Goal: Answer question/provide support: Share knowledge or assist other users

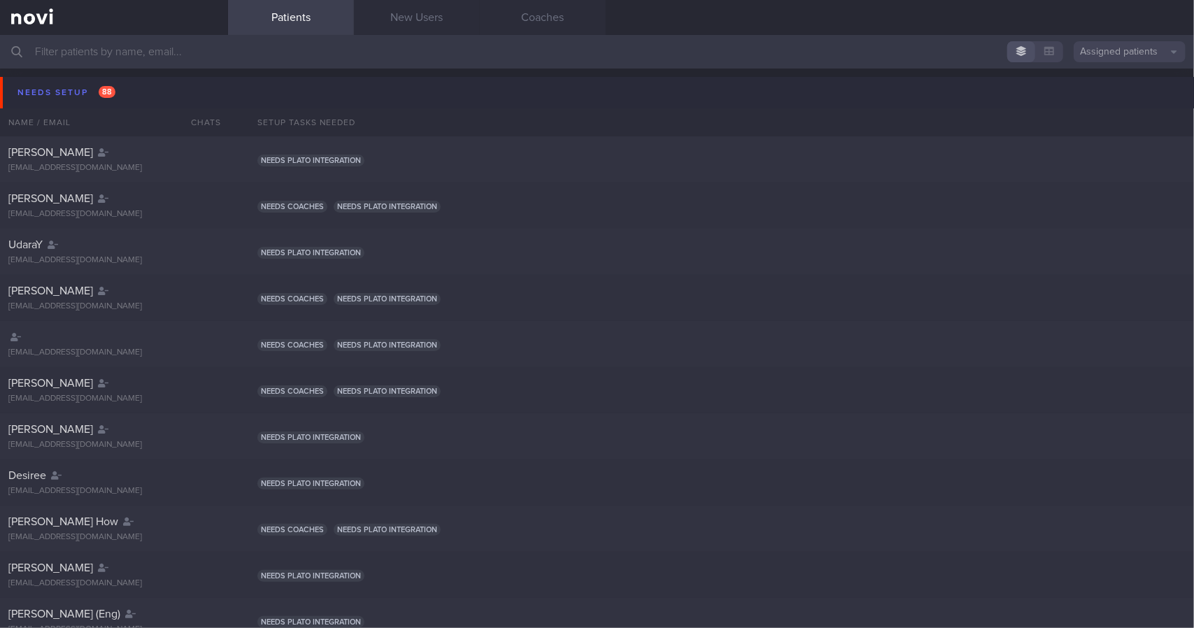
click at [141, 94] on button "Needs setup 88" at bounding box center [599, 92] width 1199 height 31
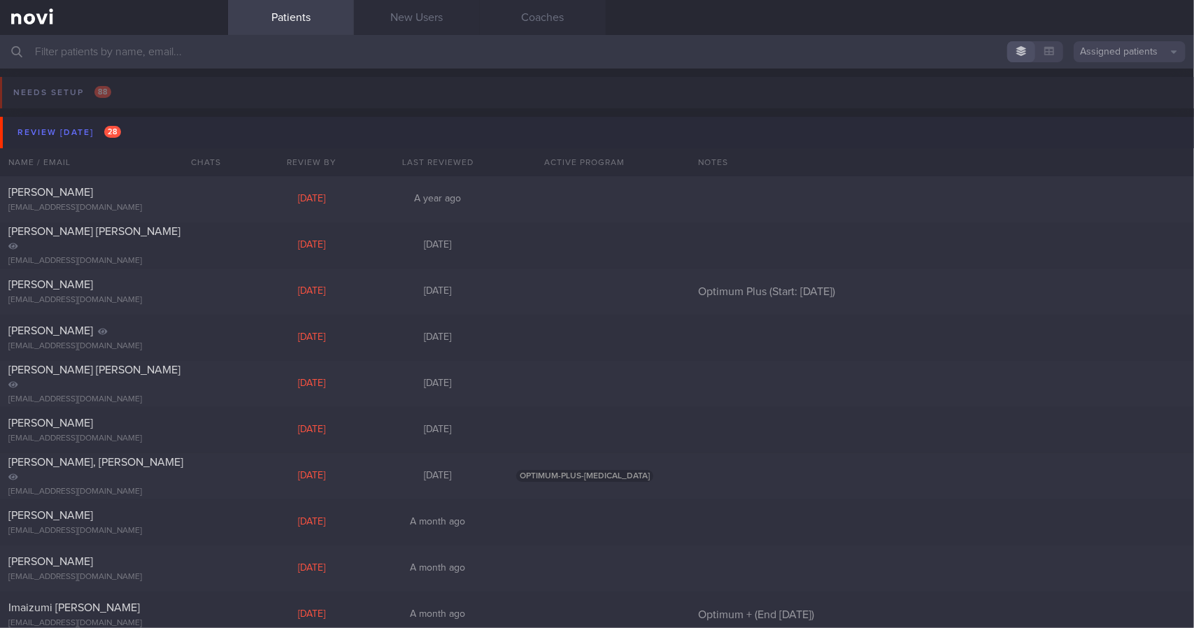
click at [127, 132] on button "Review [DATE] 28" at bounding box center [599, 132] width 1199 height 31
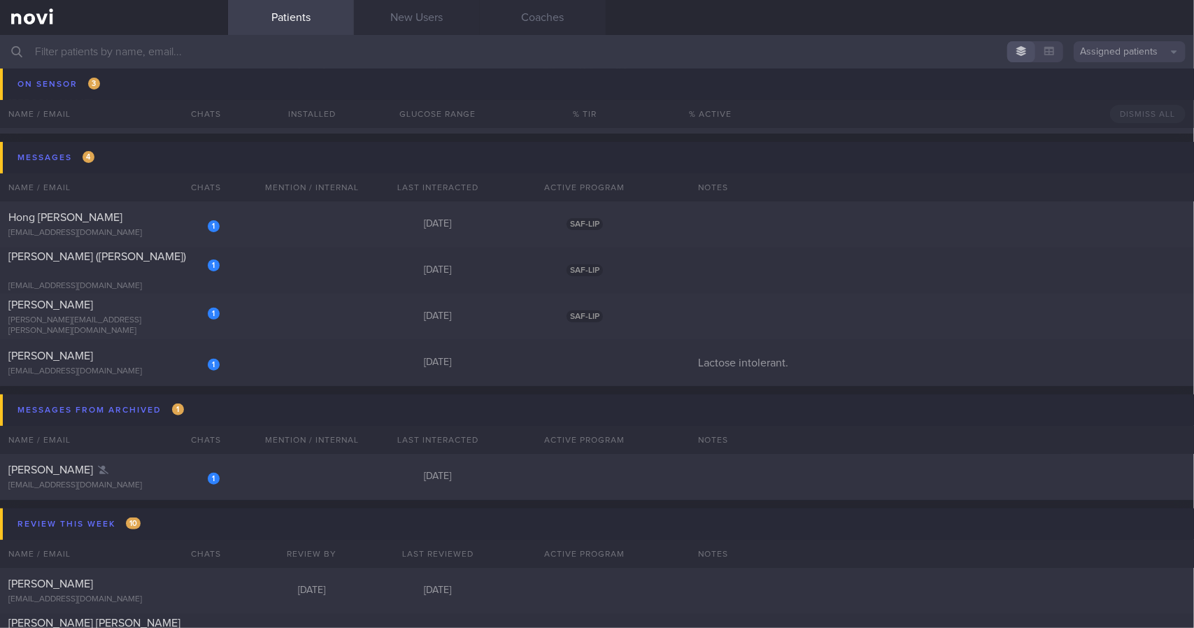
scroll to position [140, 0]
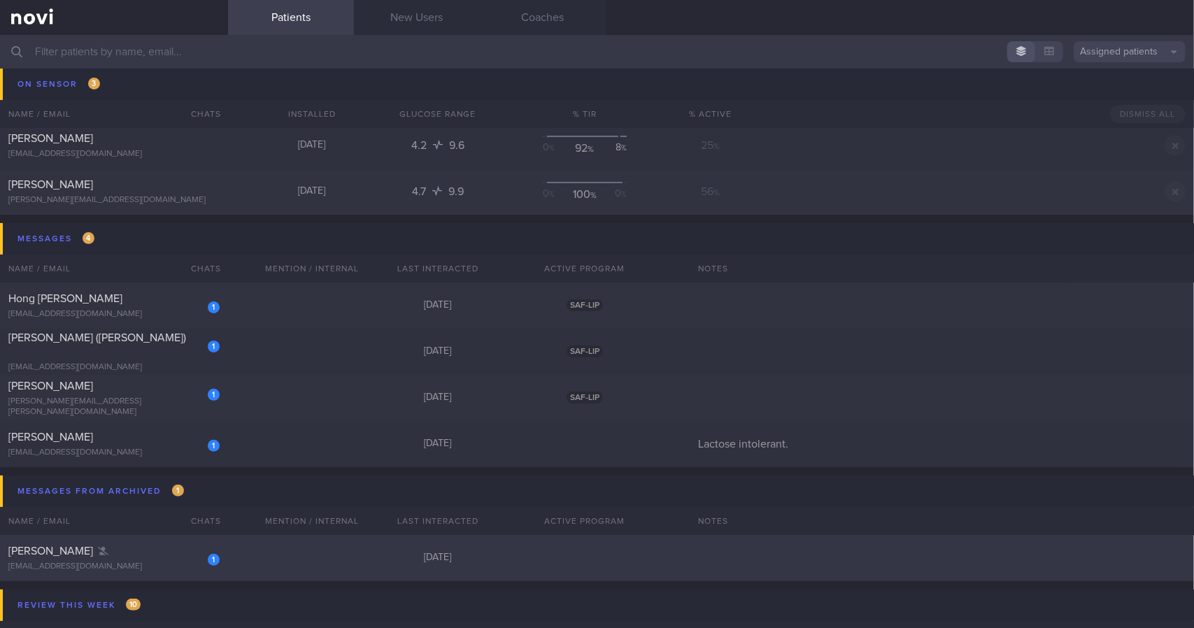
click at [141, 566] on div "[EMAIL_ADDRESS][DOMAIN_NAME]" at bounding box center [113, 567] width 211 height 10
select select "7"
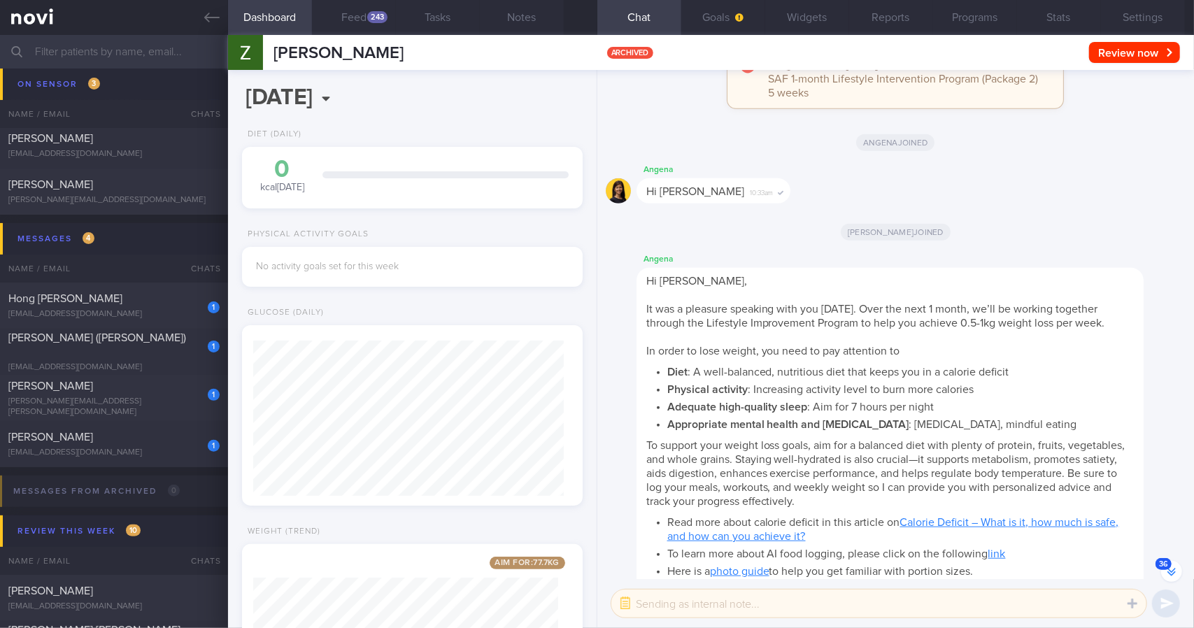
scroll to position [-8916, 0]
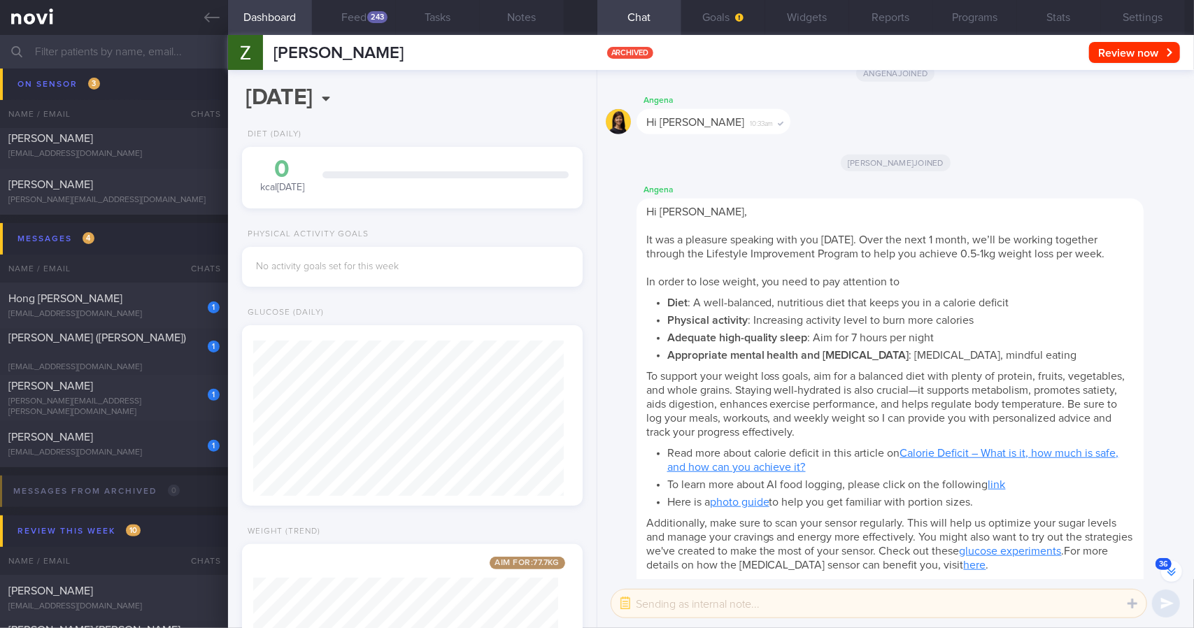
click at [845, 106] on div "Angena Hi [PERSON_NAME] 10:33am" at bounding box center [896, 117] width 580 height 50
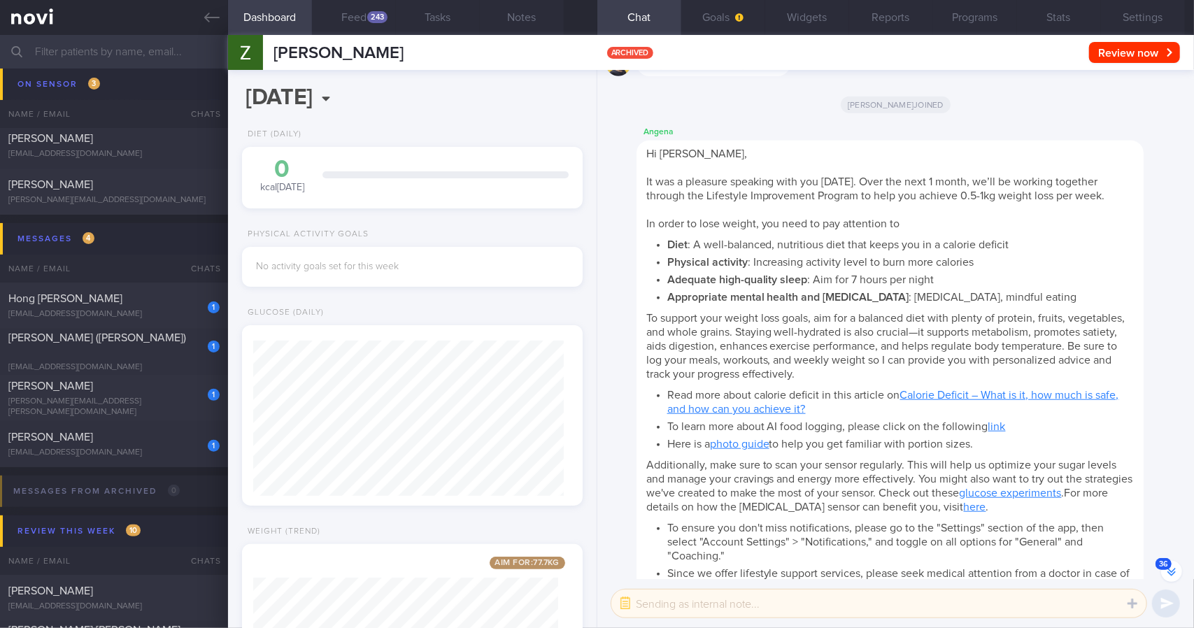
scroll to position [-8776, 0]
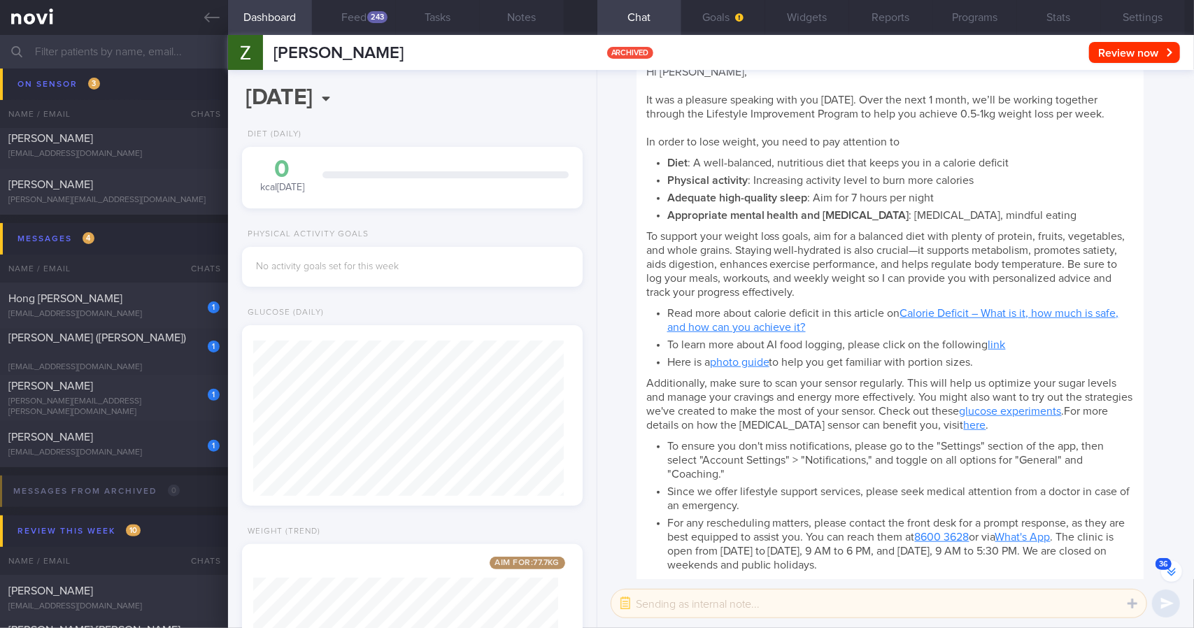
click at [982, 323] on link "Calorie Deficit – What is it, how much is safe, and how can you achieve it?" at bounding box center [894, 320] width 452 height 25
click at [742, 368] on link "photo guide" at bounding box center [739, 362] width 59 height 11
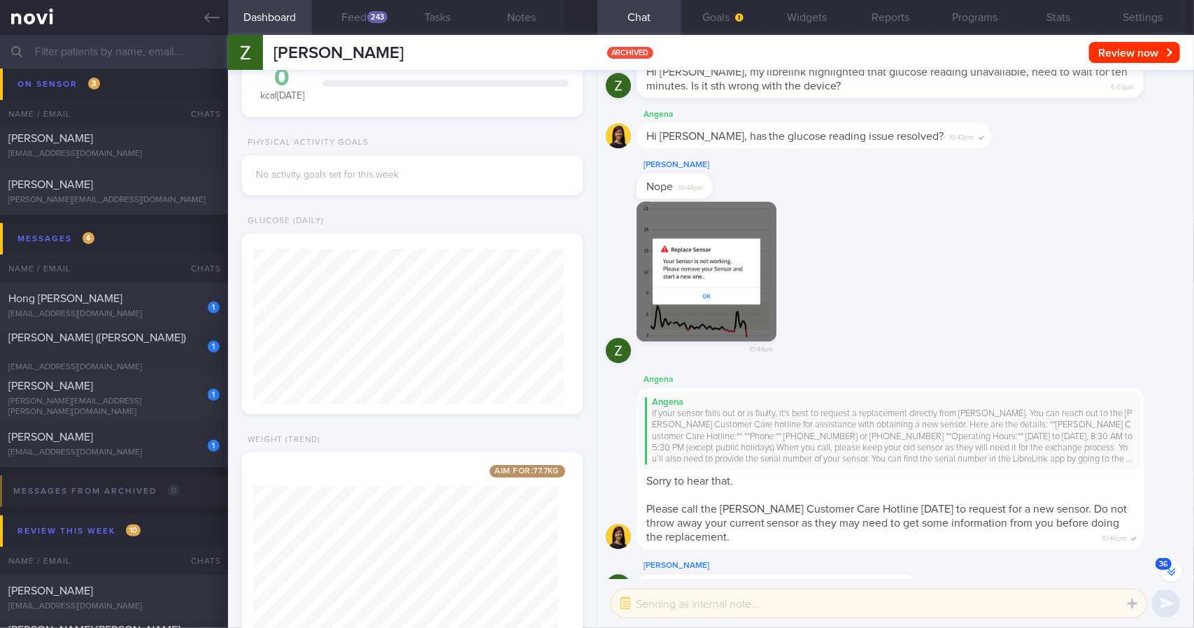
scroll to position [-6777, 0]
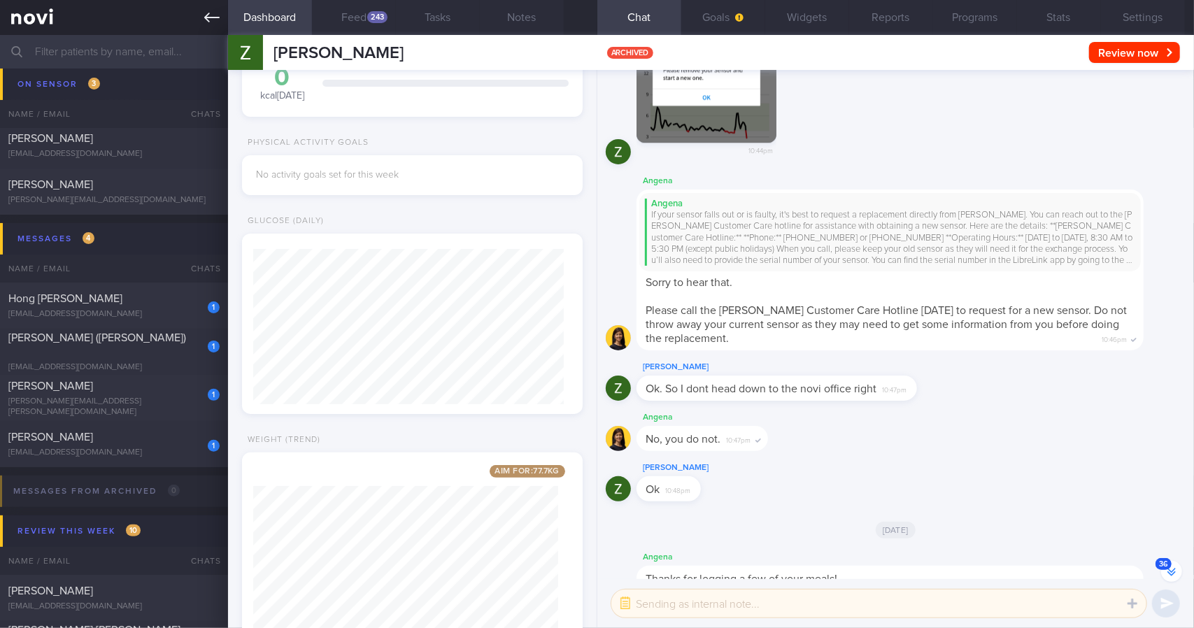
click at [218, 21] on icon at bounding box center [211, 17] width 15 height 15
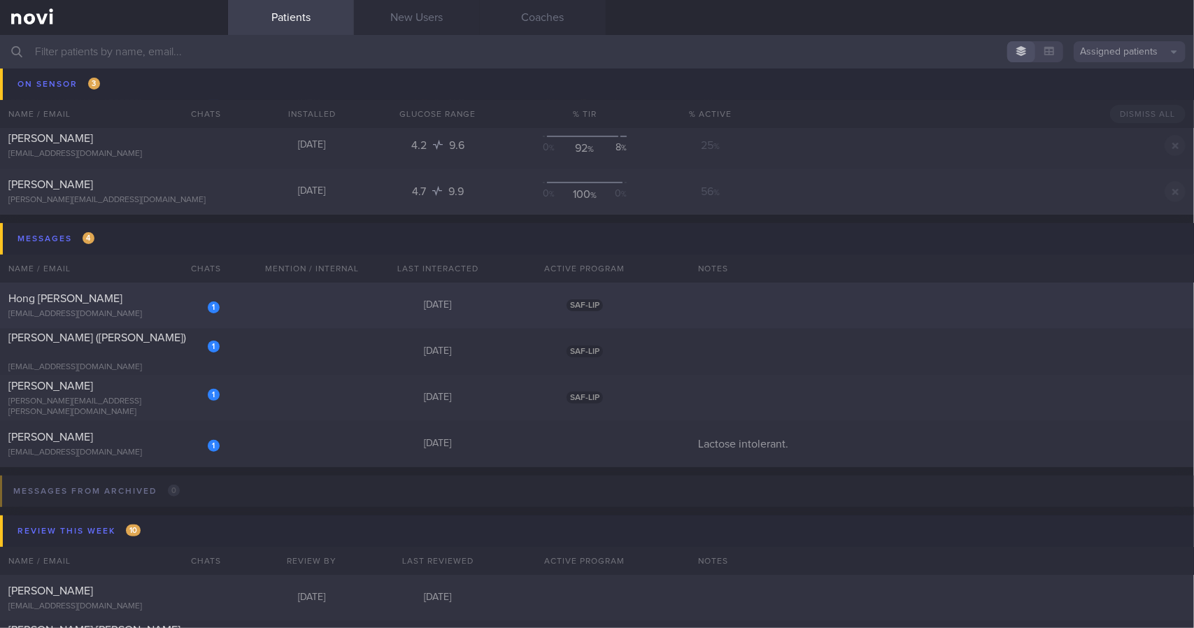
click at [151, 304] on div "Hong [PERSON_NAME]" at bounding box center [112, 299] width 208 height 14
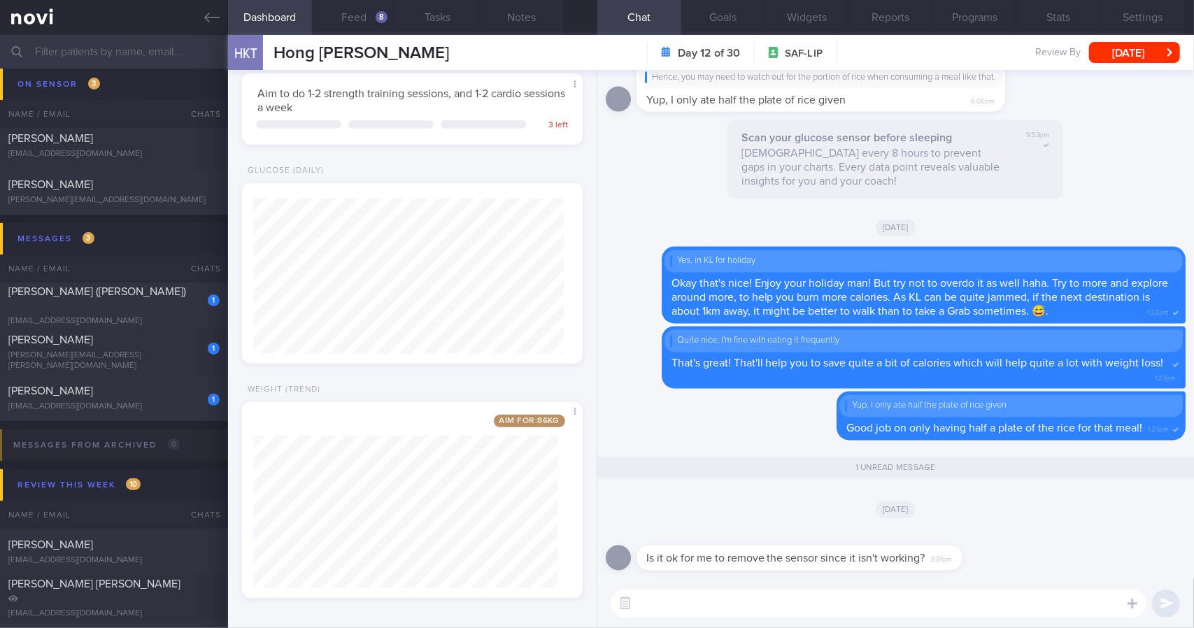
scroll to position [437, 0]
drag, startPoint x: 960, startPoint y: 558, endPoint x: 1155, endPoint y: 529, distance: 196.7
click at [1194, 549] on div "Is it ok for me to remove the sensor since it isn't working? 3:37pm [DATE] 1 un…" at bounding box center [896, 324] width 597 height 509
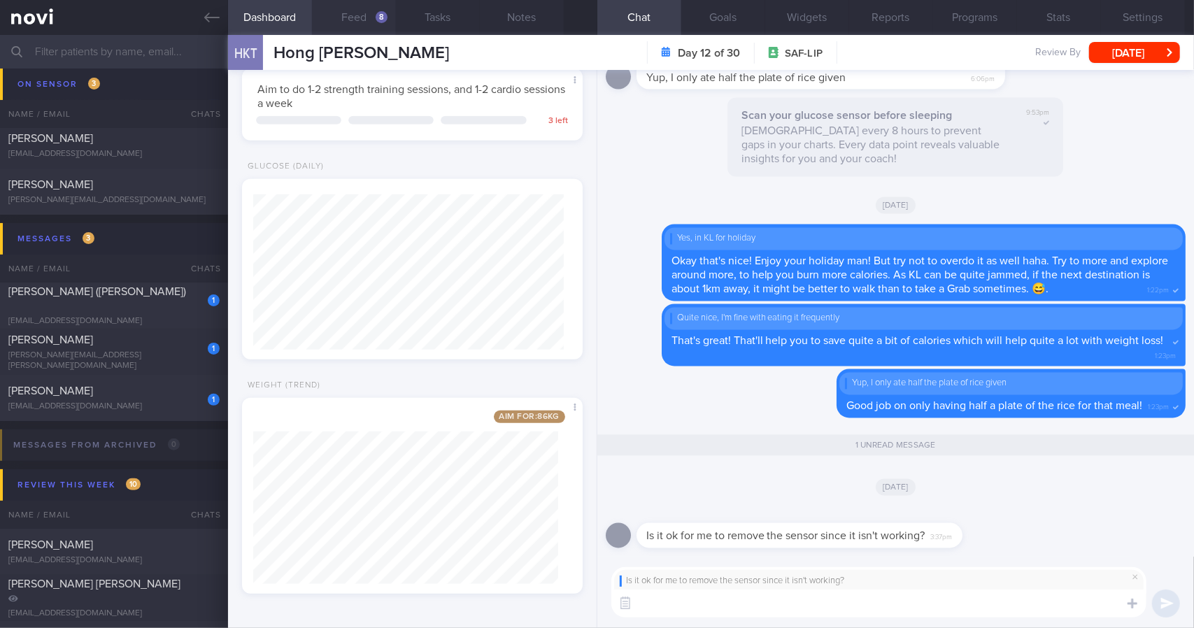
click at [369, 26] on button "Feed 8" at bounding box center [354, 17] width 84 height 35
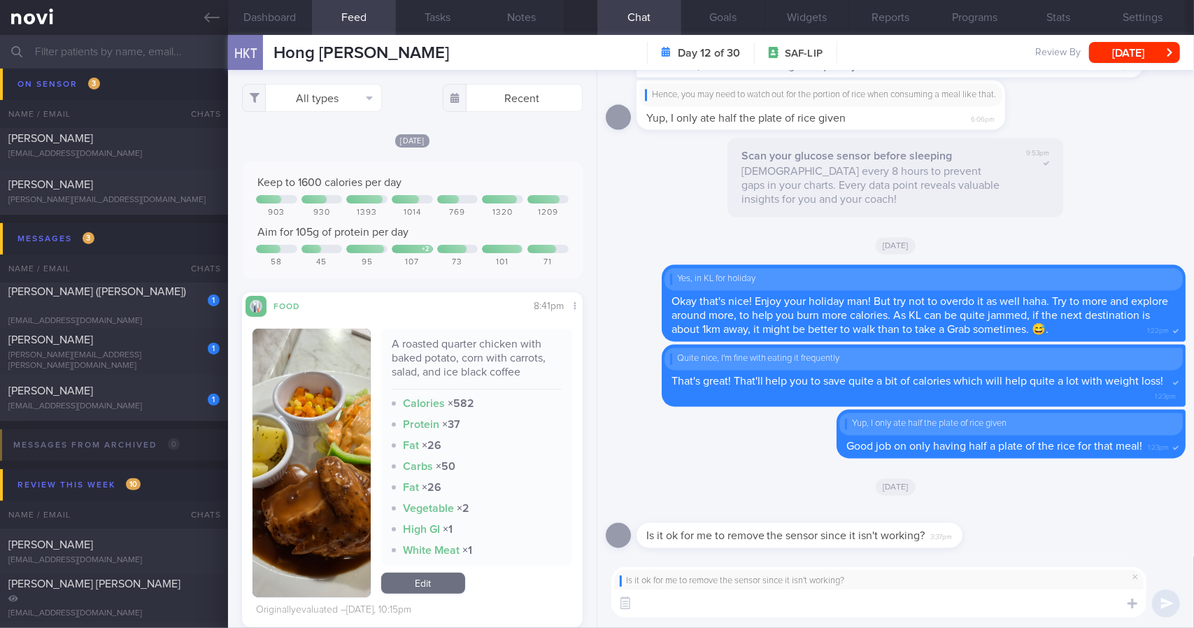
scroll to position [206, 318]
click at [346, 99] on button "All types" at bounding box center [312, 98] width 140 height 28
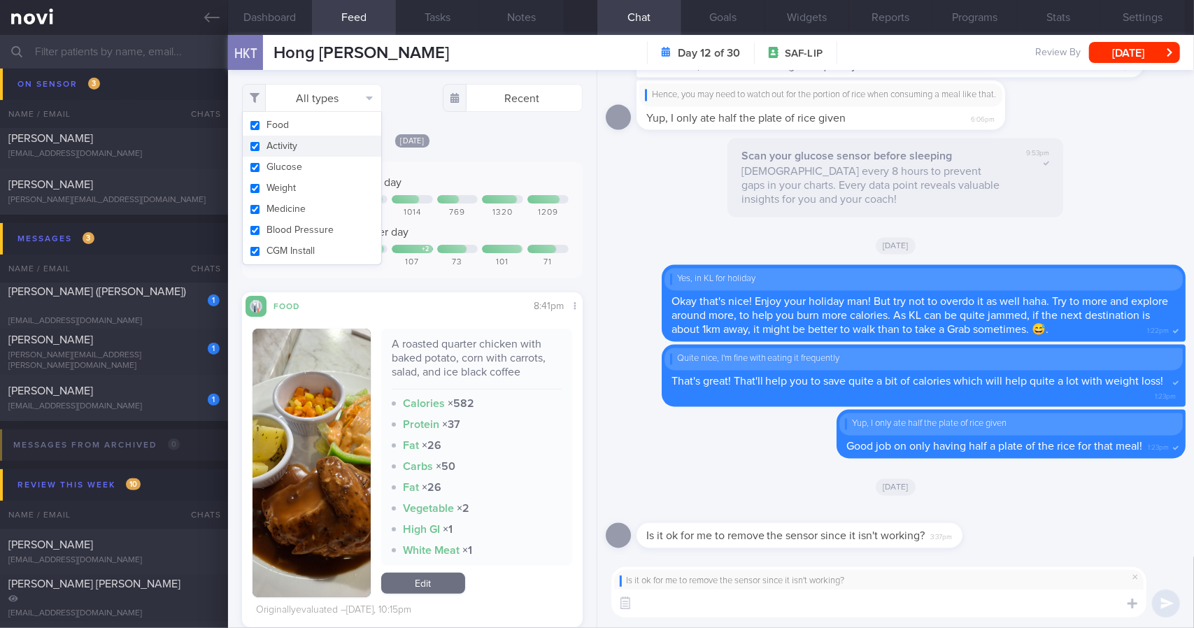
click at [487, 155] on div "[DATE] Keep to 1600 calories per day 903 930 1393 1014 769 1320 1209 Aim for 10…" at bounding box center [412, 380] width 341 height 495
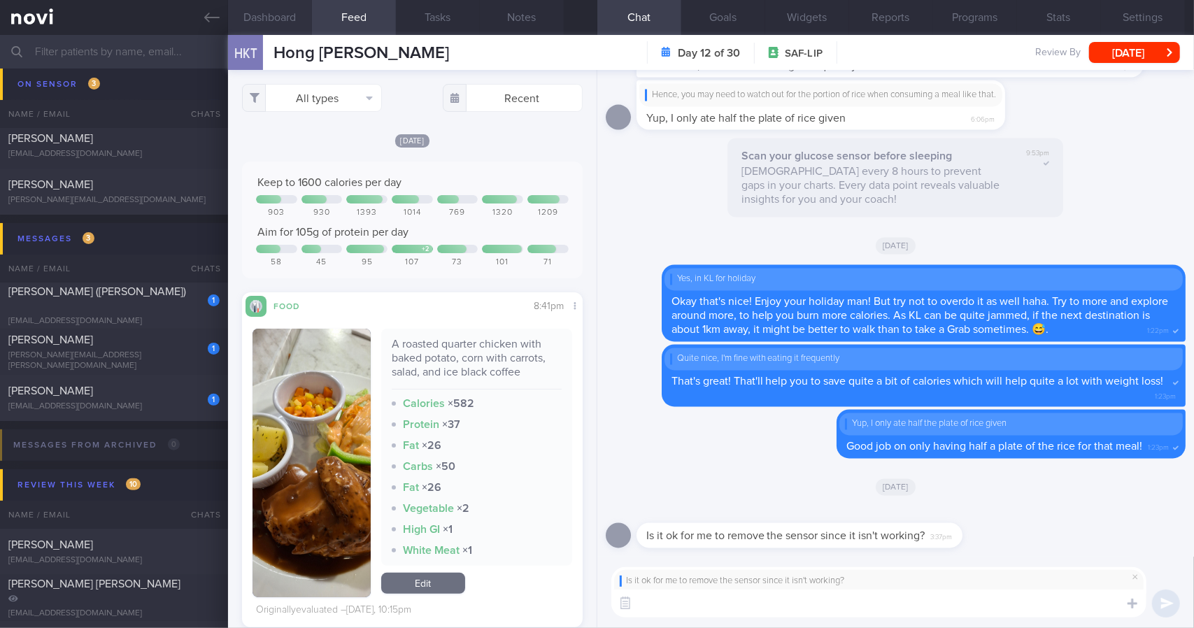
click at [271, 24] on button "Dashboard" at bounding box center [270, 17] width 84 height 35
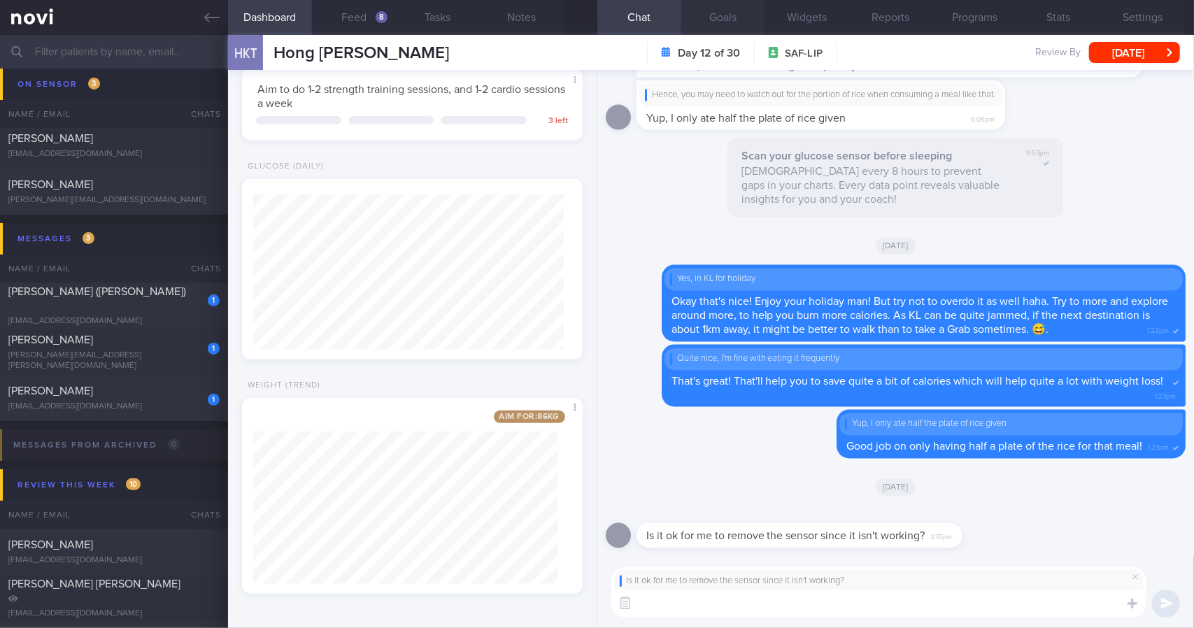
click at [721, 20] on button "Goals" at bounding box center [724, 17] width 84 height 35
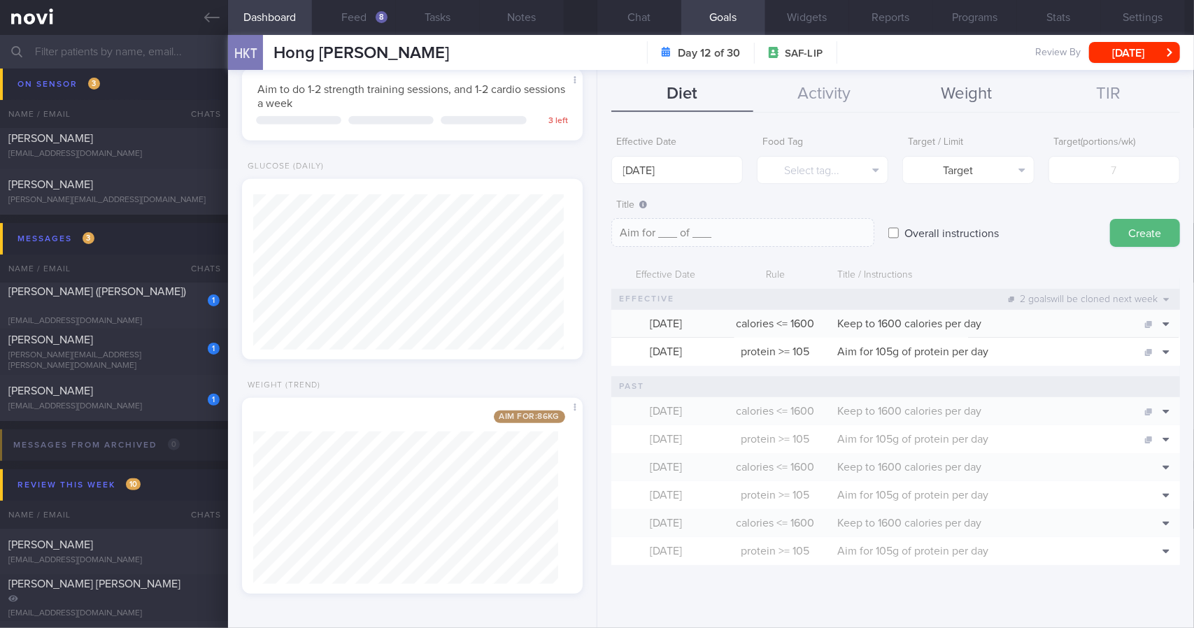
click at [977, 107] on button "Weight" at bounding box center [967, 94] width 142 height 35
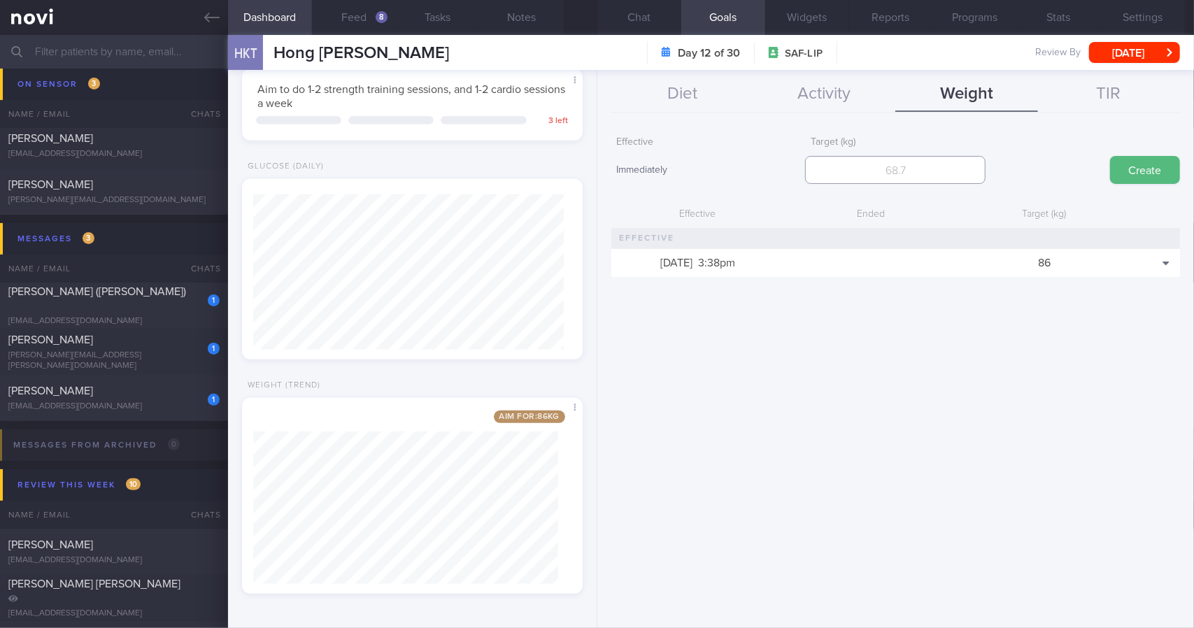
click at [900, 175] on input "number" at bounding box center [895, 170] width 181 height 28
type input "84"
click at [1110, 156] on button "Create" at bounding box center [1145, 170] width 70 height 28
click at [650, 29] on button "Chat" at bounding box center [640, 17] width 84 height 35
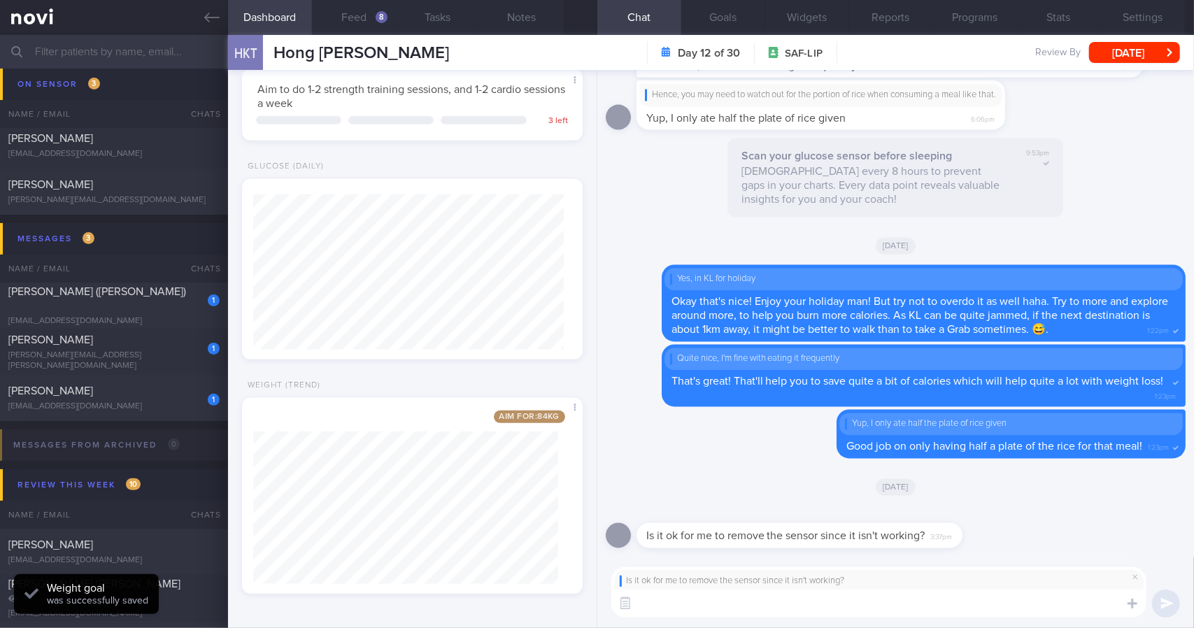
click at [768, 610] on textarea at bounding box center [879, 604] width 535 height 28
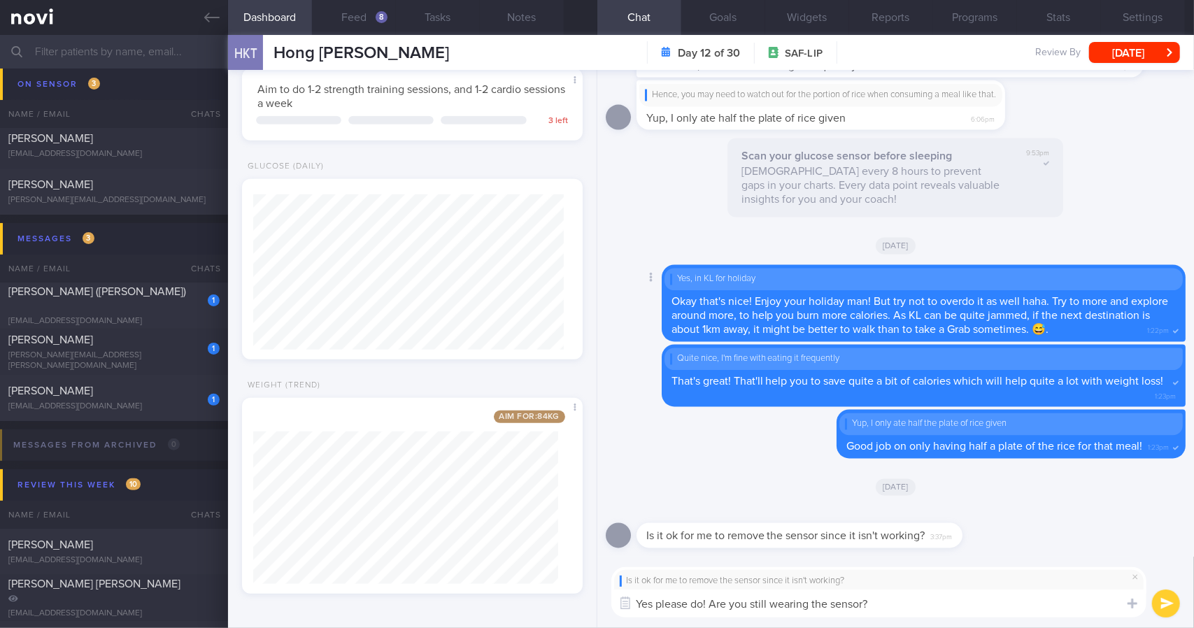
type textarea "Yes please do! Are you still wearing the sensor?"
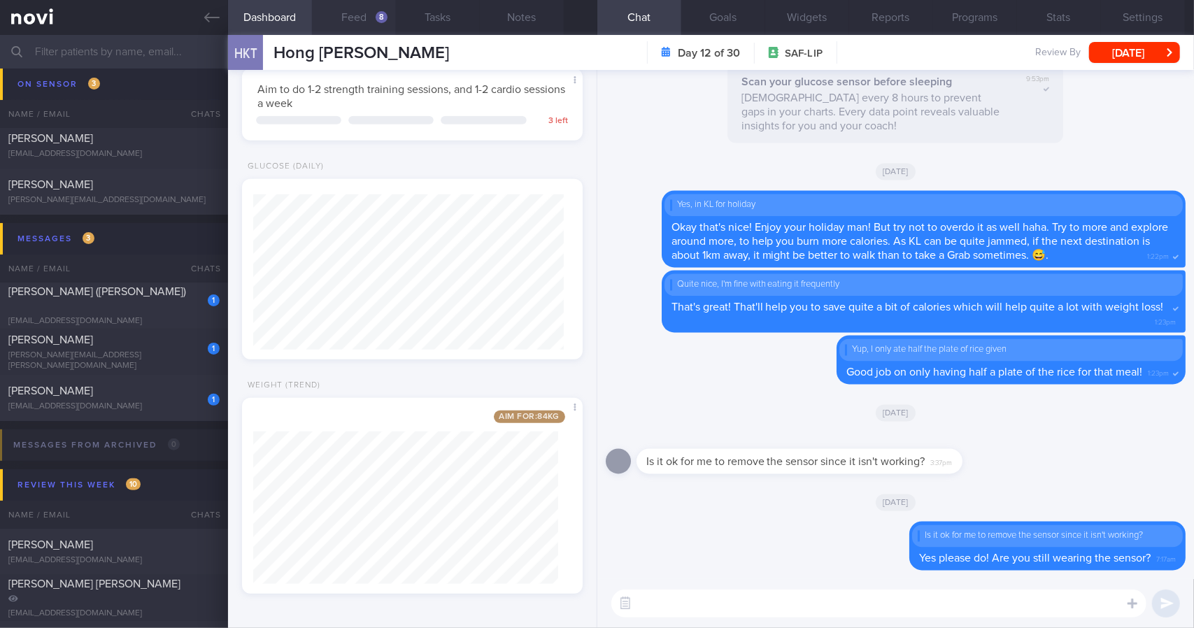
click at [372, 27] on button "Feed 8" at bounding box center [354, 17] width 84 height 35
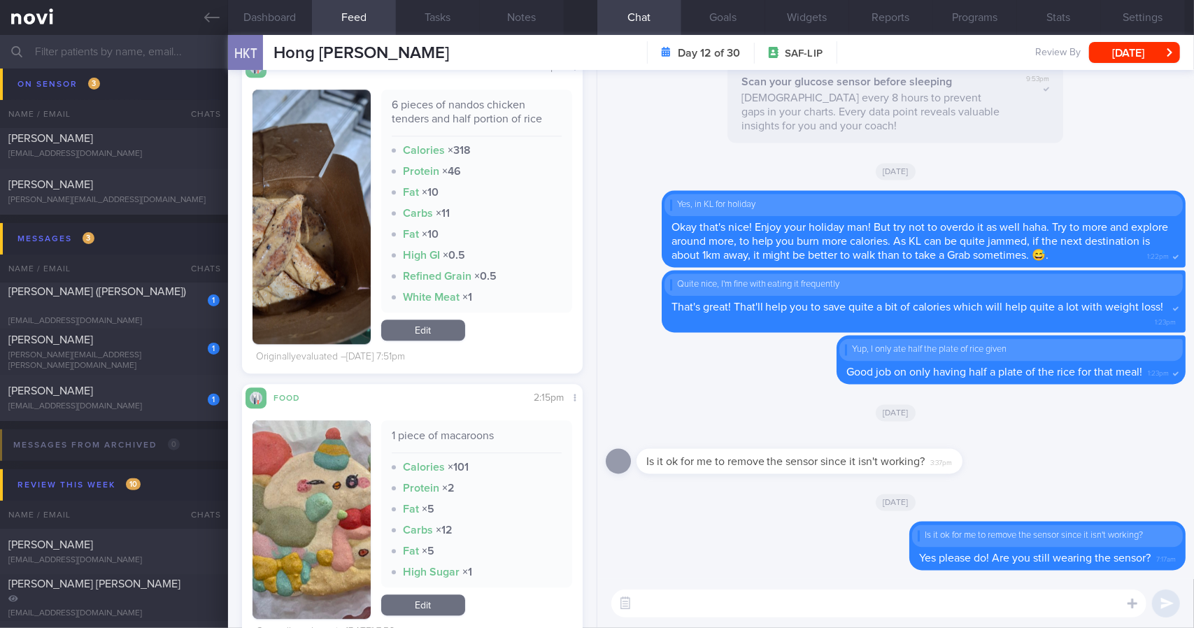
scroll to position [2504, 0]
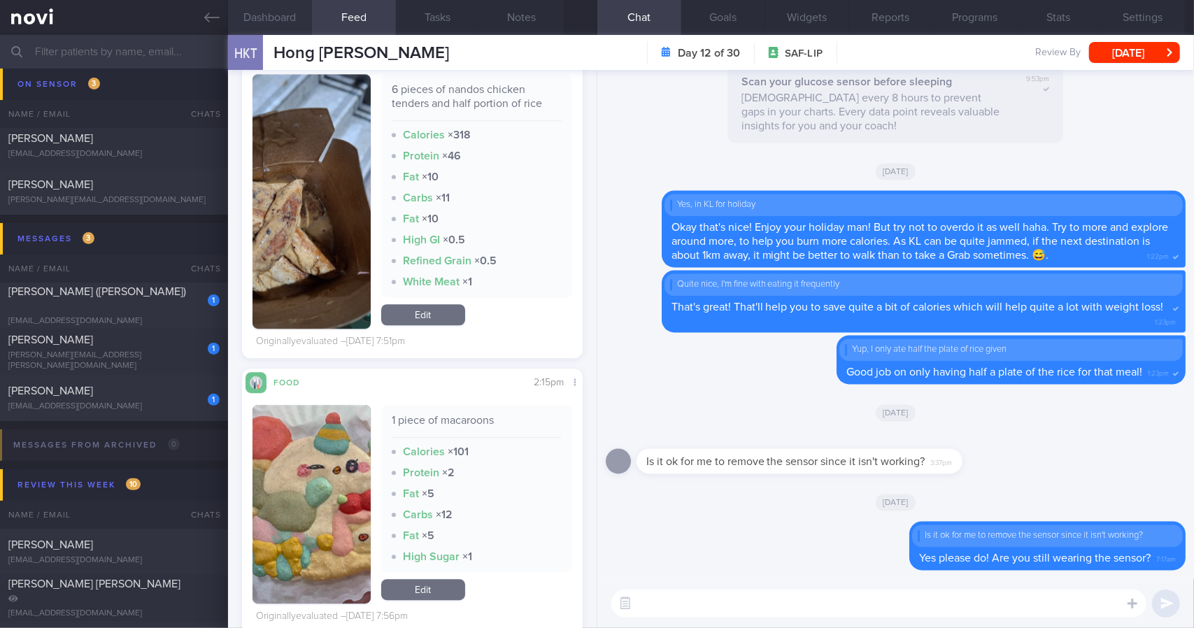
click at [267, 11] on button "Dashboard" at bounding box center [270, 17] width 84 height 35
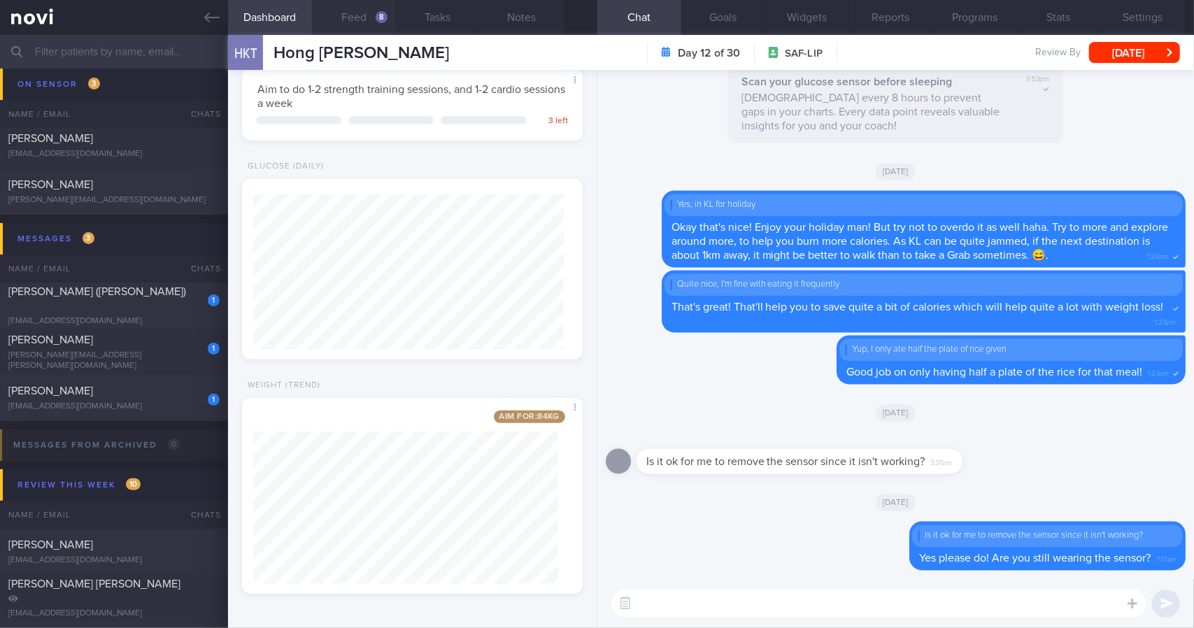
click at [346, 20] on button "Feed 8" at bounding box center [354, 17] width 84 height 35
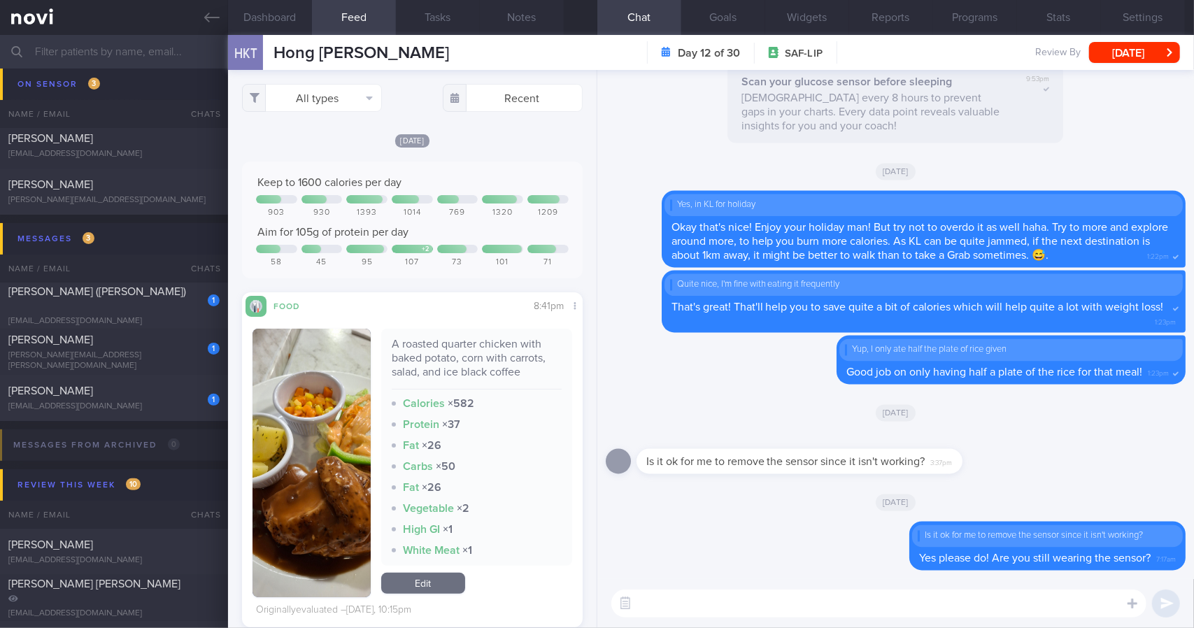
click at [739, 605] on textarea at bounding box center [879, 604] width 535 height 28
type textarea "Could you also log in your latest weight for this morning as well?"
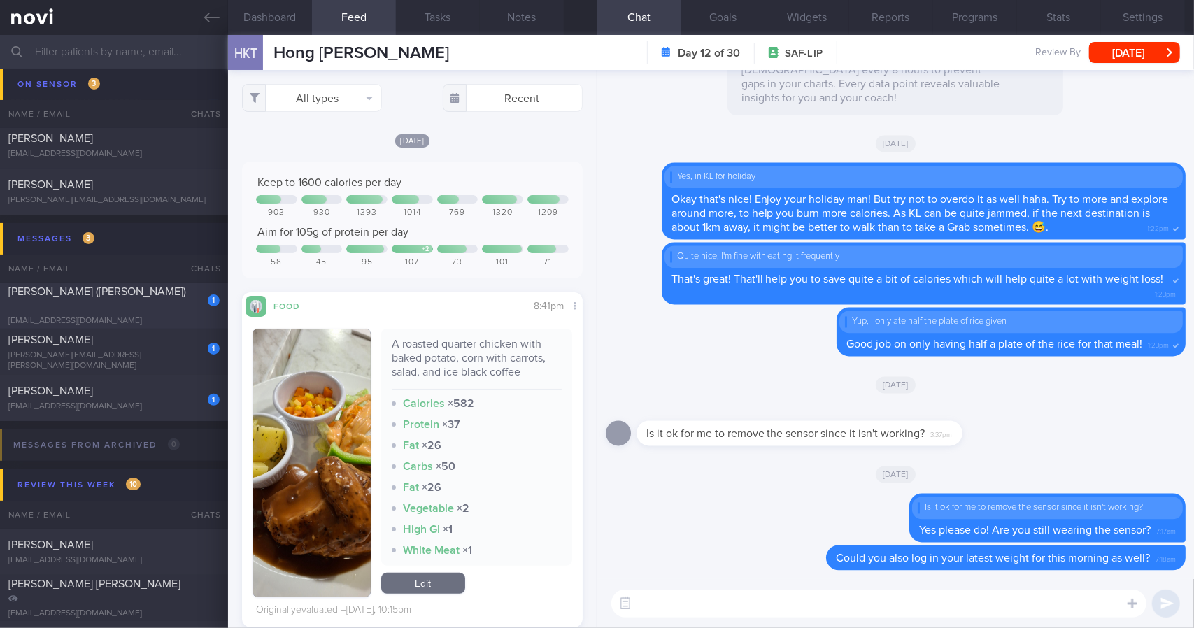
drag, startPoint x: 214, startPoint y: 17, endPoint x: 129, endPoint y: 289, distance: 284.6
click at [214, 17] on icon at bounding box center [211, 18] width 15 height 10
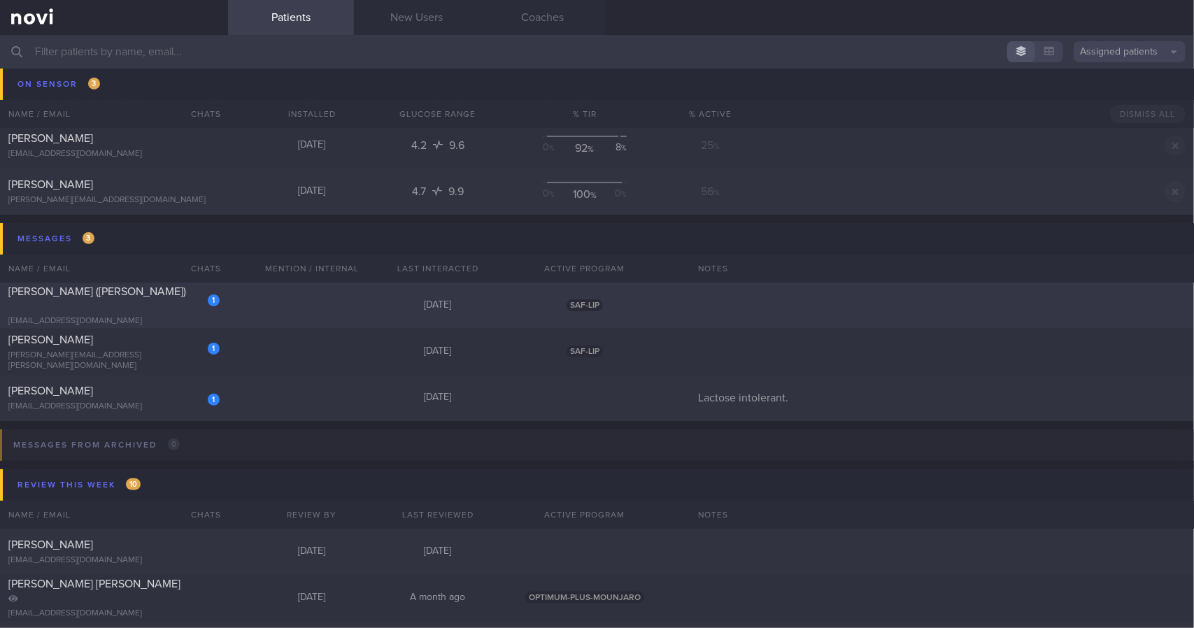
click at [129, 299] on div "[PERSON_NAME] ([PERSON_NAME])" at bounding box center [112, 299] width 208 height 28
select select "7"
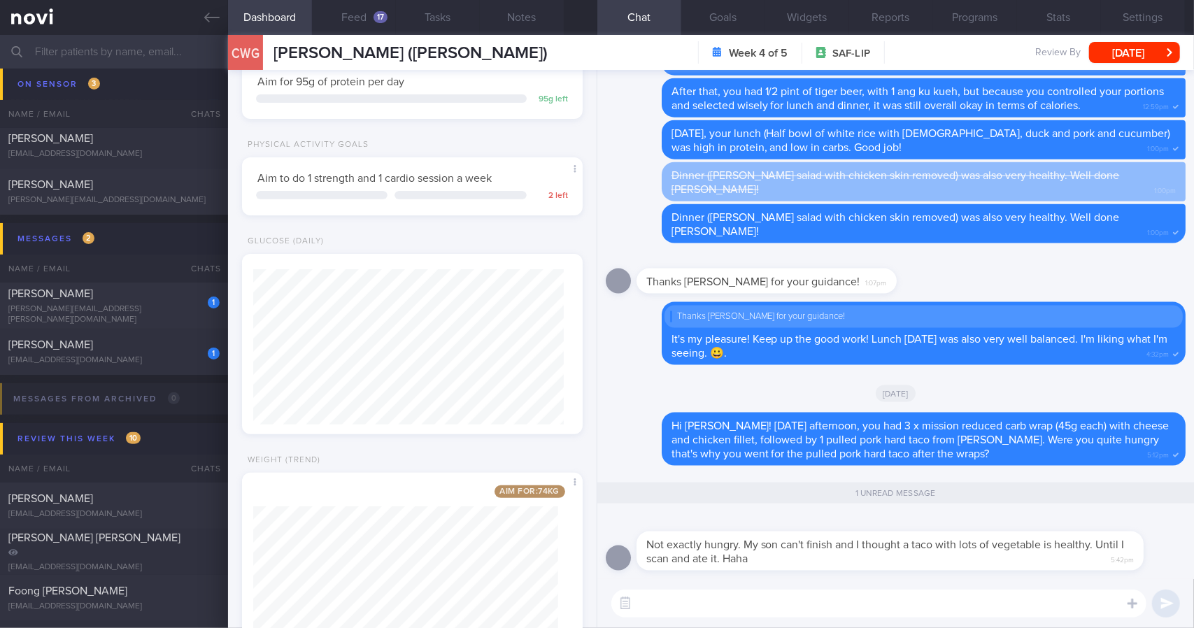
scroll to position [258, 0]
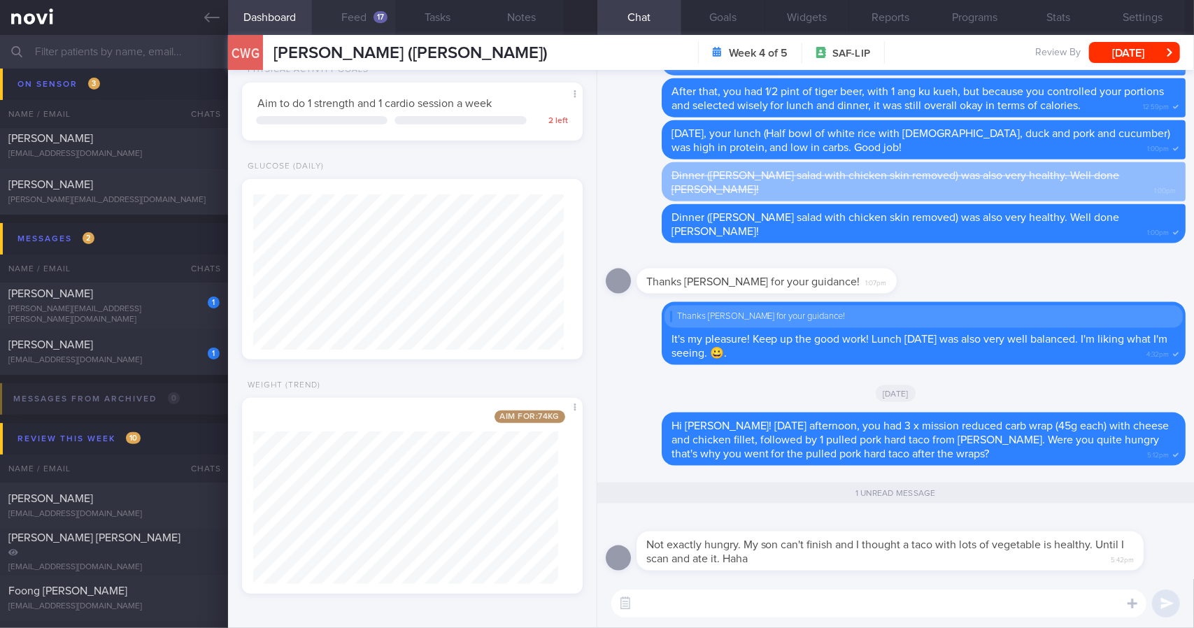
click at [376, 23] on button "Feed 17" at bounding box center [354, 17] width 84 height 35
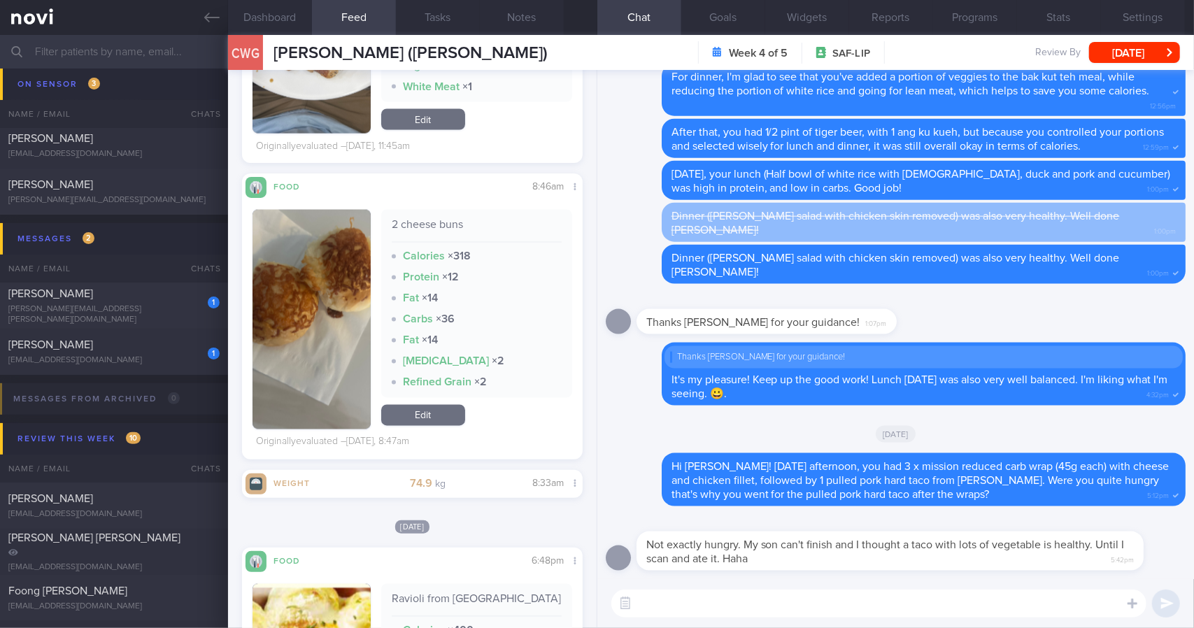
scroll to position [2099, 0]
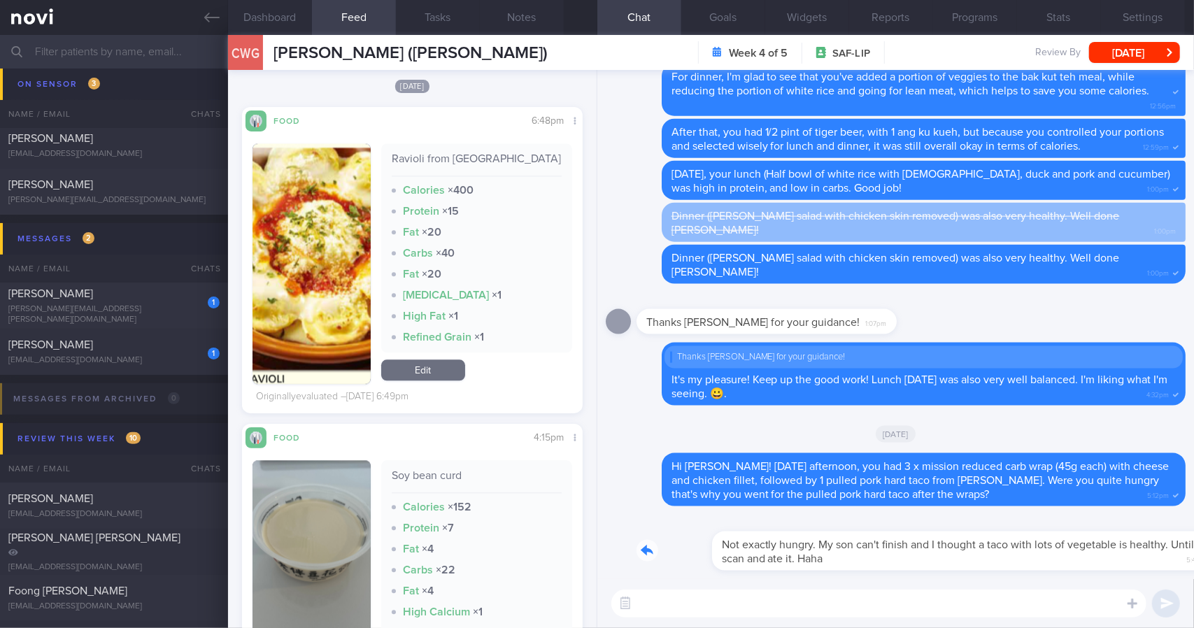
drag, startPoint x: 807, startPoint y: 567, endPoint x: 1018, endPoint y: 559, distance: 210.8
click at [1018, 559] on div "Not exactly hungry. My son can't finish and I thought a taco with lots of veget…" at bounding box center [911, 543] width 549 height 56
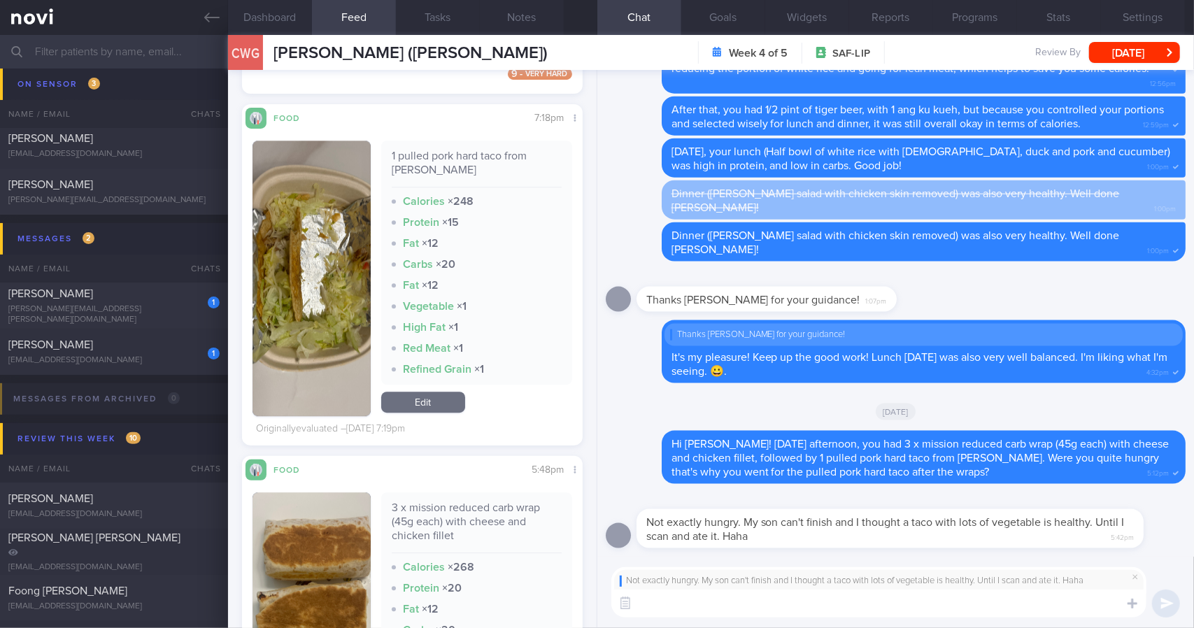
scroll to position [6157, 0]
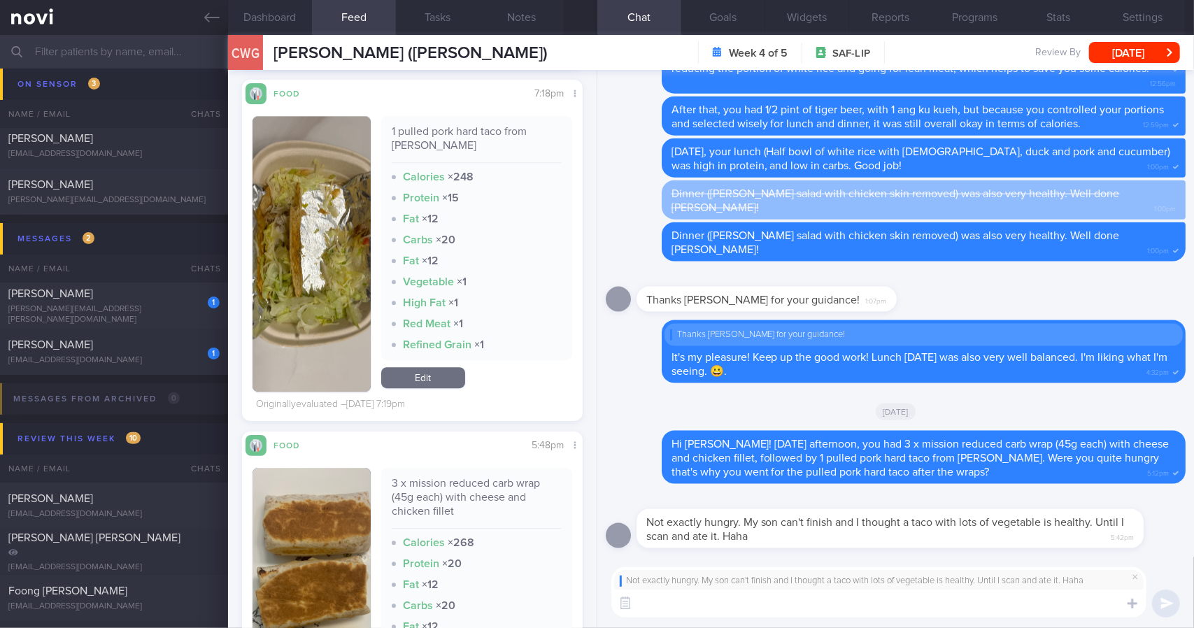
click at [823, 594] on textarea at bounding box center [879, 604] width 535 height 28
click at [799, 611] on textarea "Haha I see.." at bounding box center [879, 604] width 535 height 28
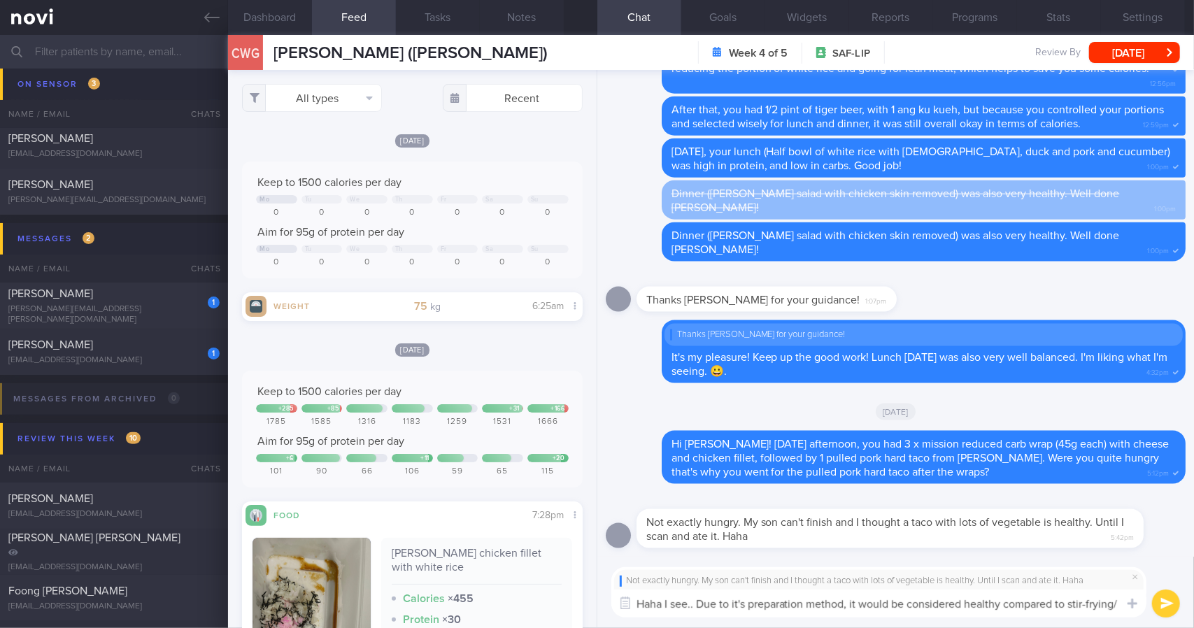
scroll to position [0, 0]
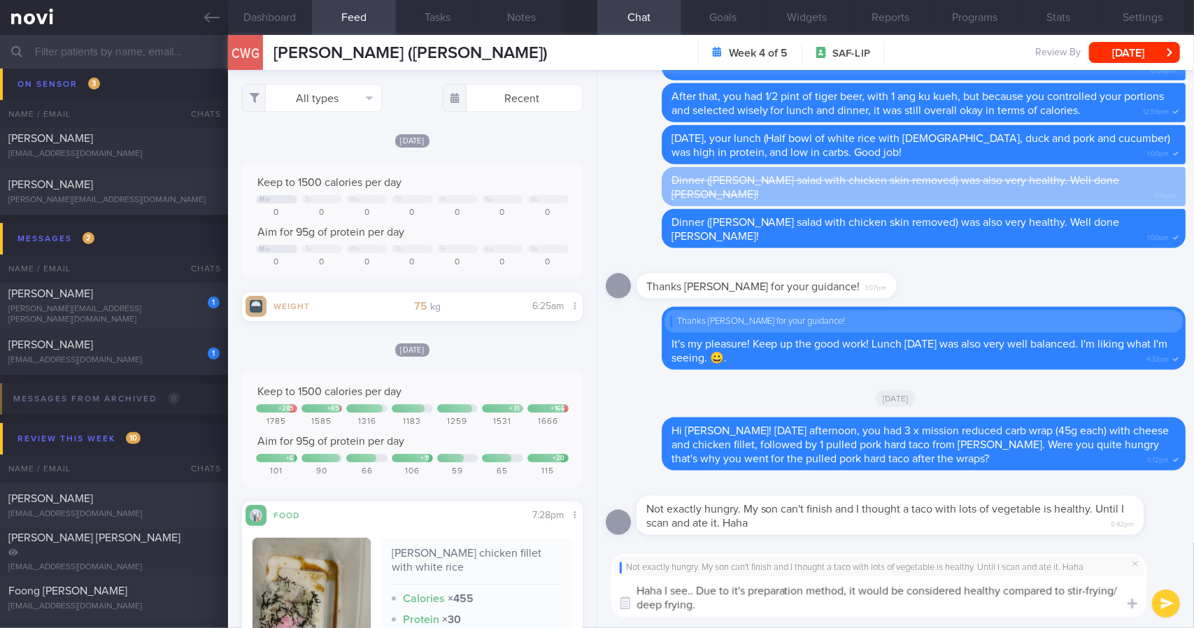
click at [870, 609] on textarea "Haha I see.. Due to it's preparation method, it would be considered healthy com…" at bounding box center [879, 597] width 535 height 41
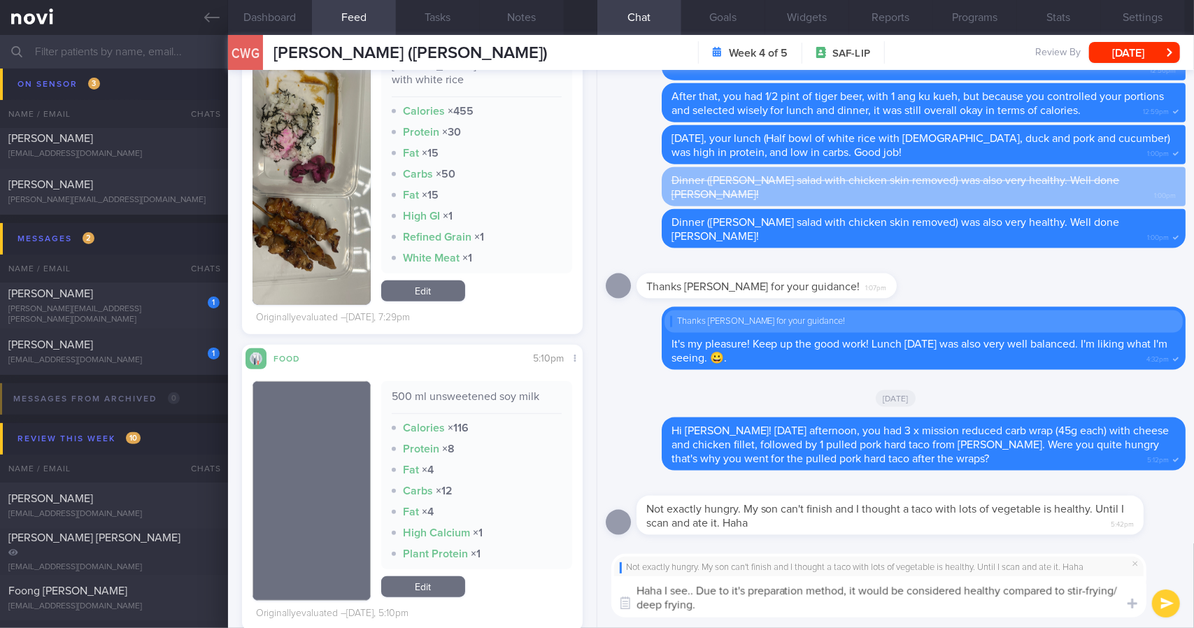
scroll to position [630, 0]
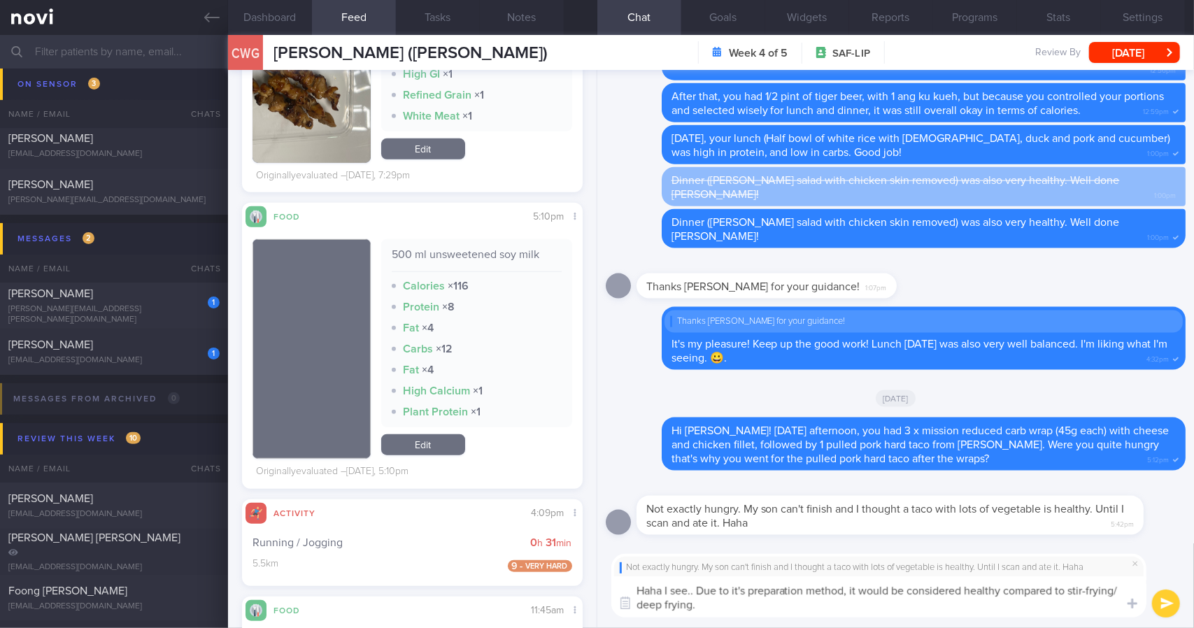
click at [986, 623] on div "Not exactly hungry. My son can't finish and I thought a taco with lots of veget…" at bounding box center [896, 586] width 597 height 85
click at [999, 593] on textarea "Haha I see.. Due to it's preparation method, it would be considered healthy com…" at bounding box center [879, 597] width 535 height 41
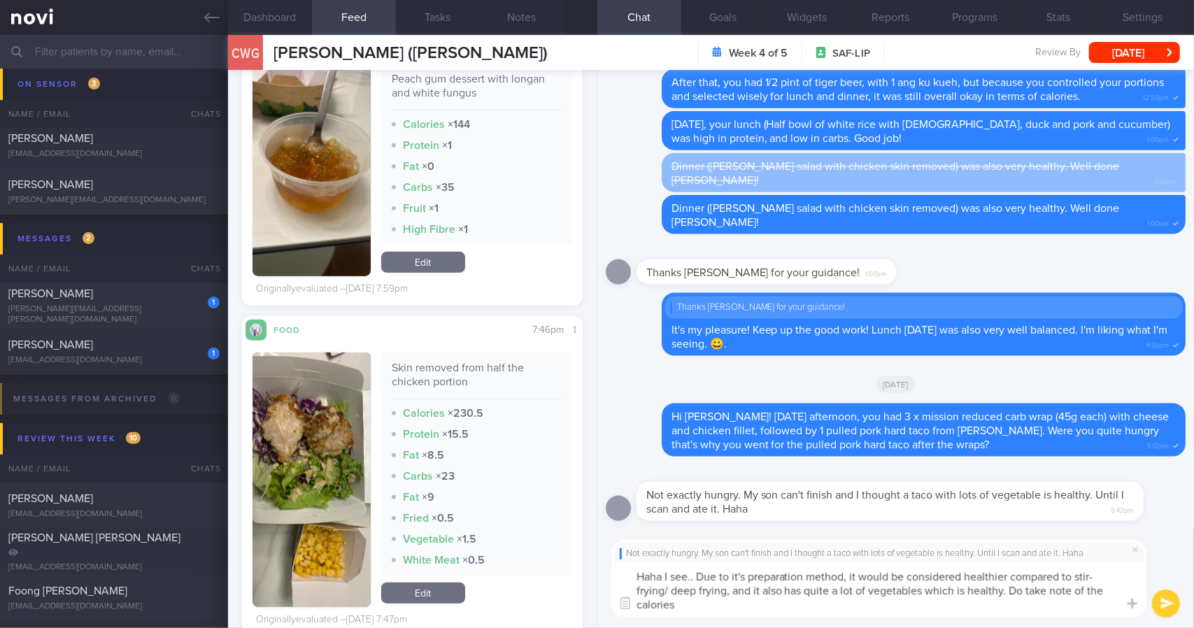
scroll to position [4478, 0]
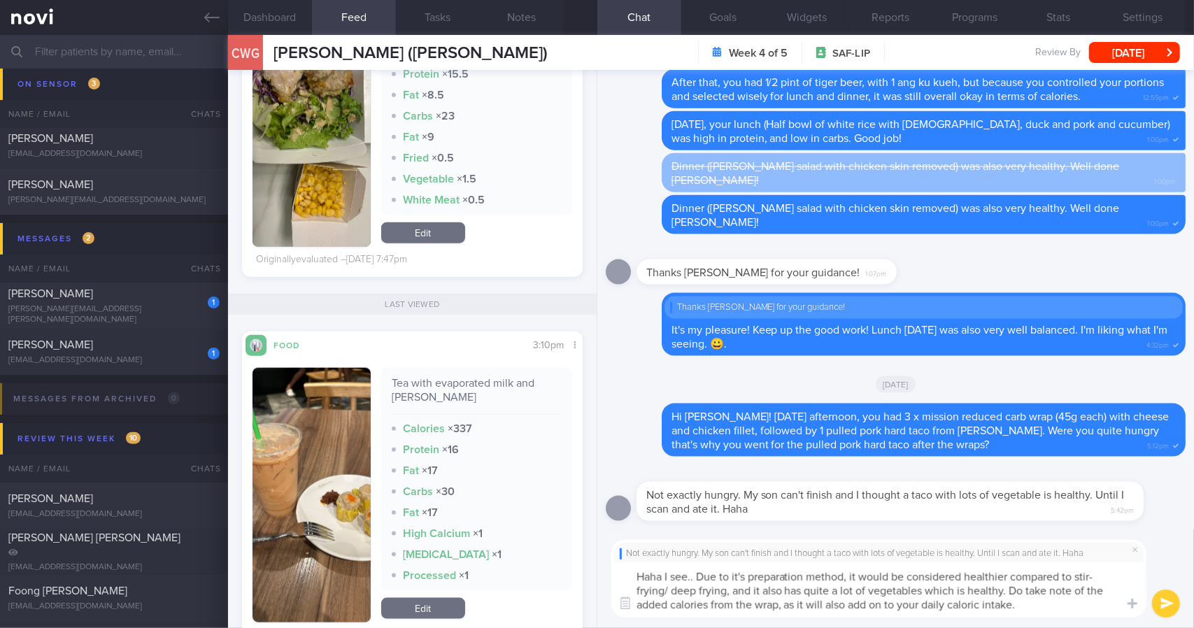
click at [1040, 604] on textarea "Haha I see.. Due to it's preparation method, it would be considered healthier c…" at bounding box center [879, 590] width 535 height 55
click at [1064, 604] on textarea "Haha I see.. Due to it's preparation method, it would be considered healthier c…" at bounding box center [879, 590] width 535 height 55
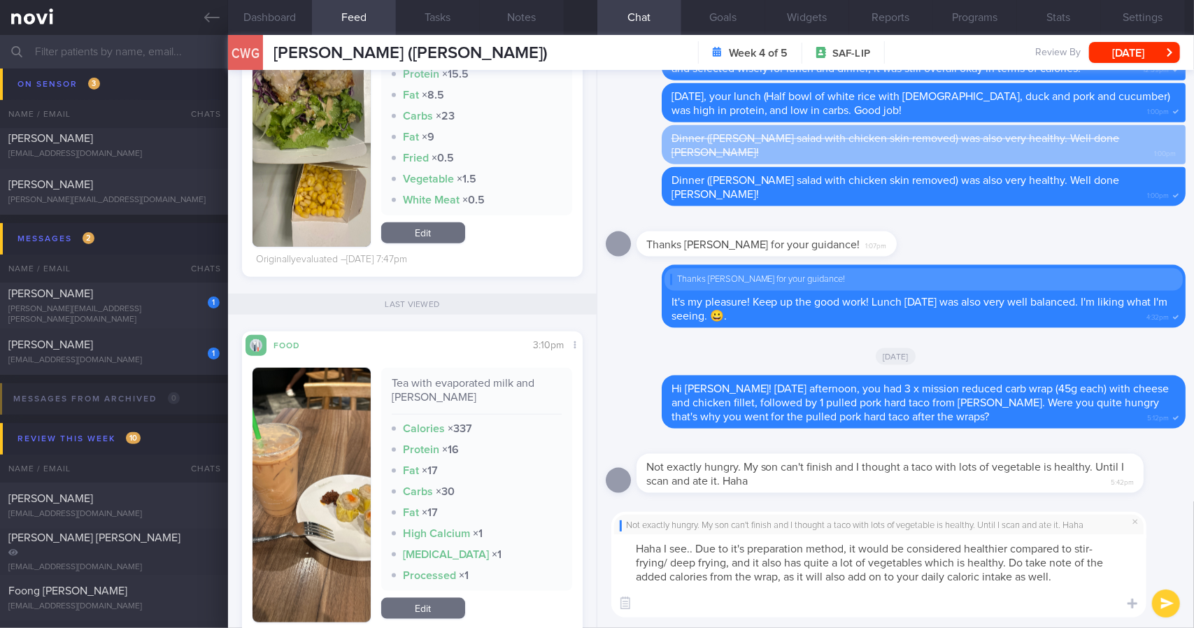
scroll to position [0, 0]
click at [669, 607] on textarea "Haha I see.. Due to it's preparation method, it would be considered healthier c…" at bounding box center [879, 576] width 535 height 83
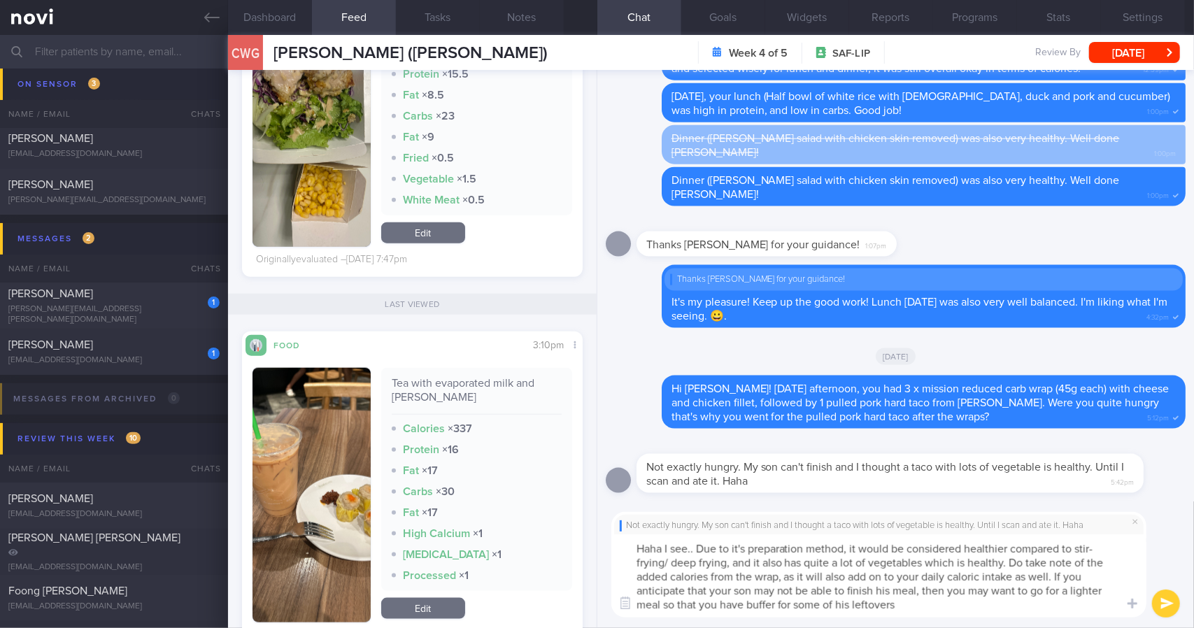
type textarea "Haha I see.. Due to it's preparation method, it would be considered healthier c…"
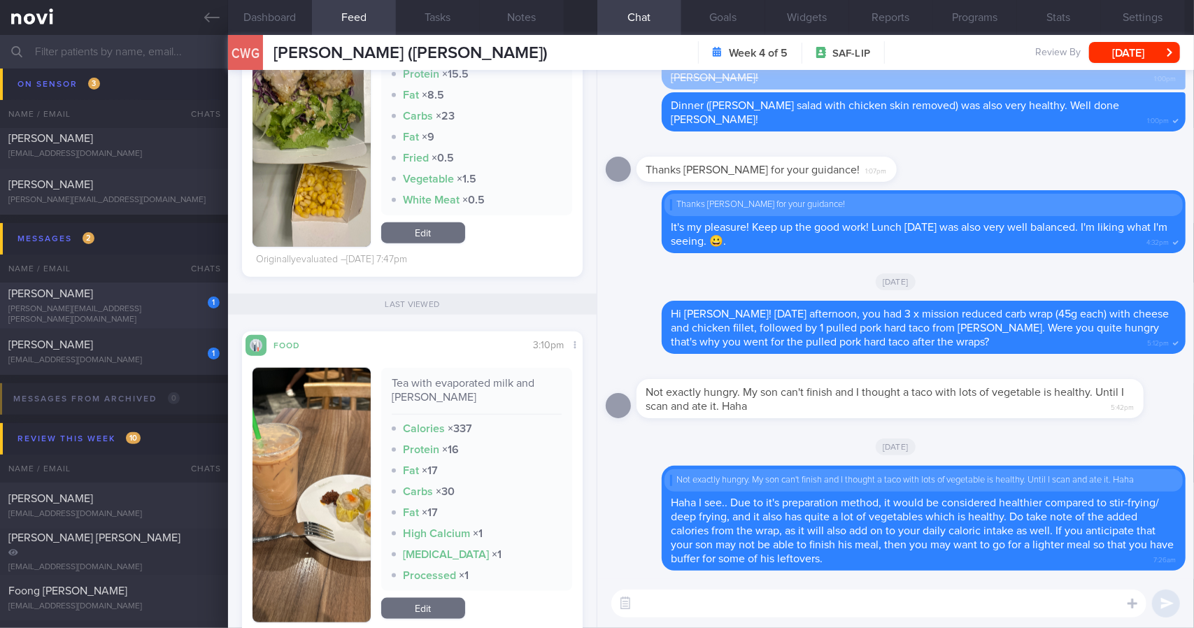
click at [222, 22] on link at bounding box center [114, 17] width 228 height 35
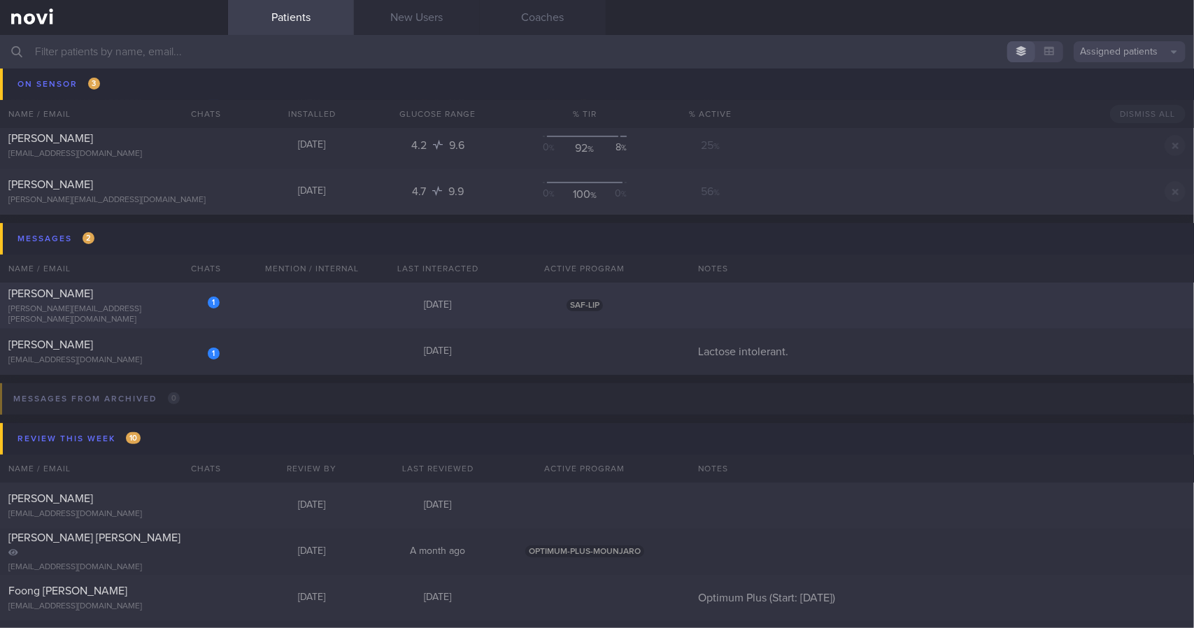
click at [179, 296] on div "[PERSON_NAME]" at bounding box center [112, 294] width 208 height 14
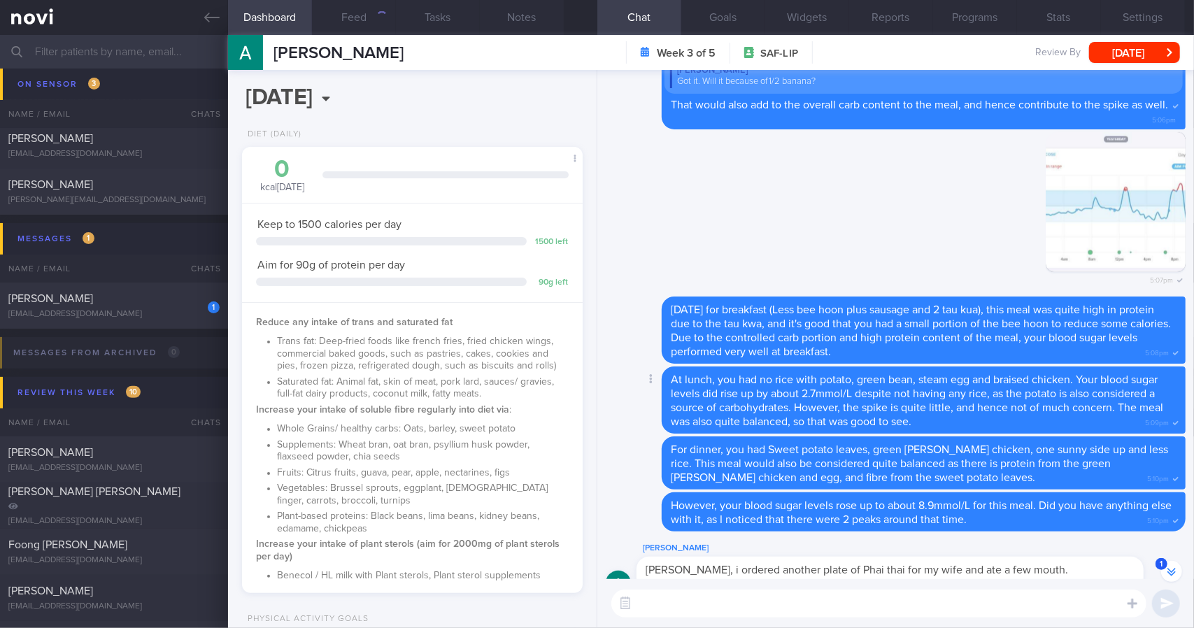
scroll to position [-490, 0]
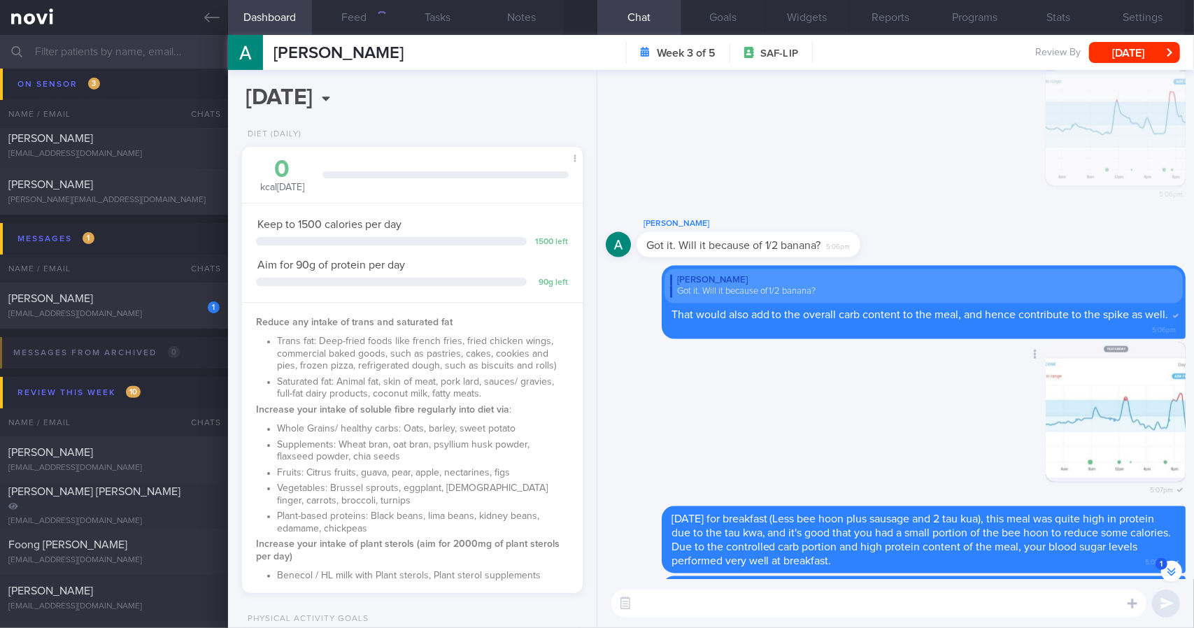
click at [1076, 424] on button "button" at bounding box center [1116, 412] width 140 height 140
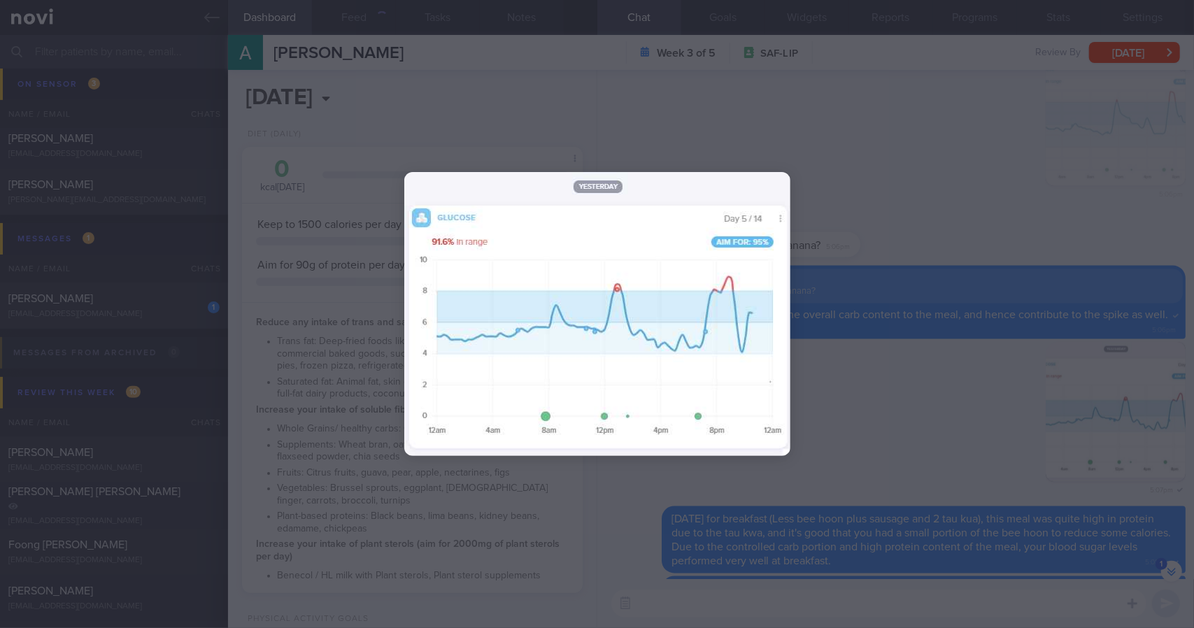
click at [968, 283] on div at bounding box center [597, 314] width 1194 height 628
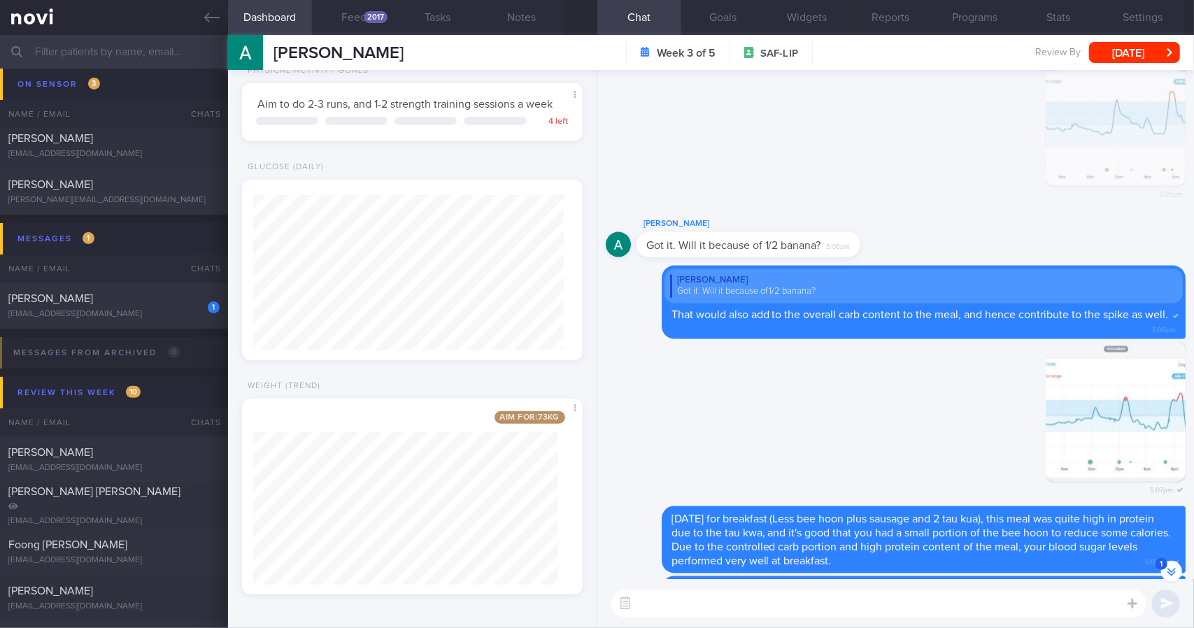
scroll to position [155, 311]
click at [379, 20] on div "2017" at bounding box center [376, 17] width 24 height 12
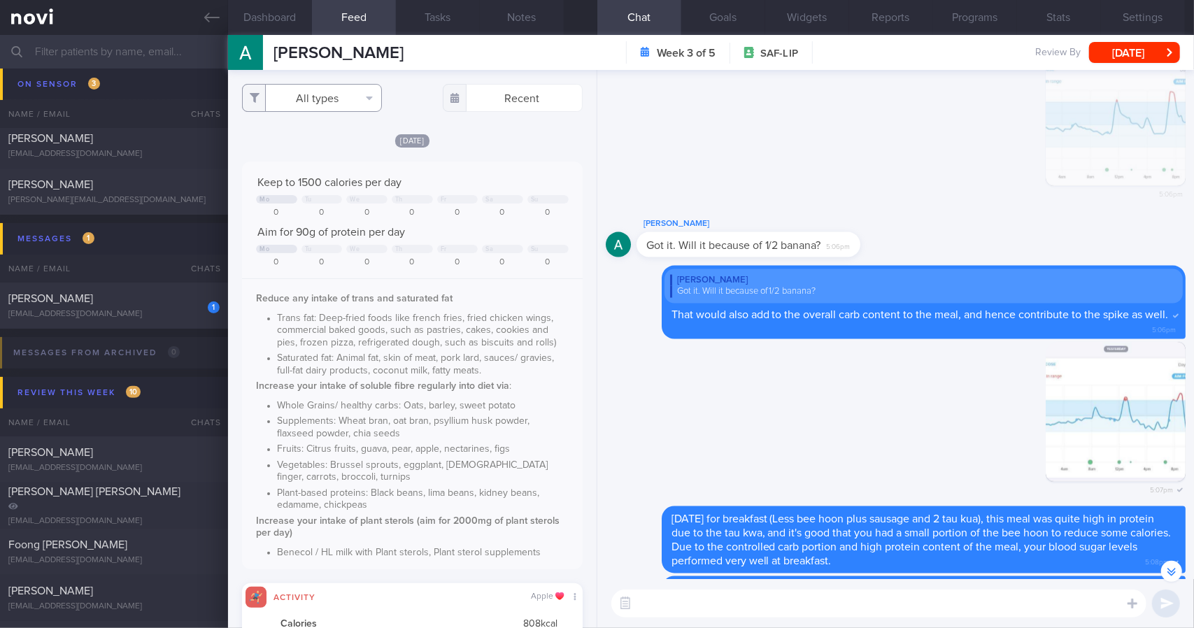
click at [336, 90] on button "All types" at bounding box center [312, 98] width 140 height 28
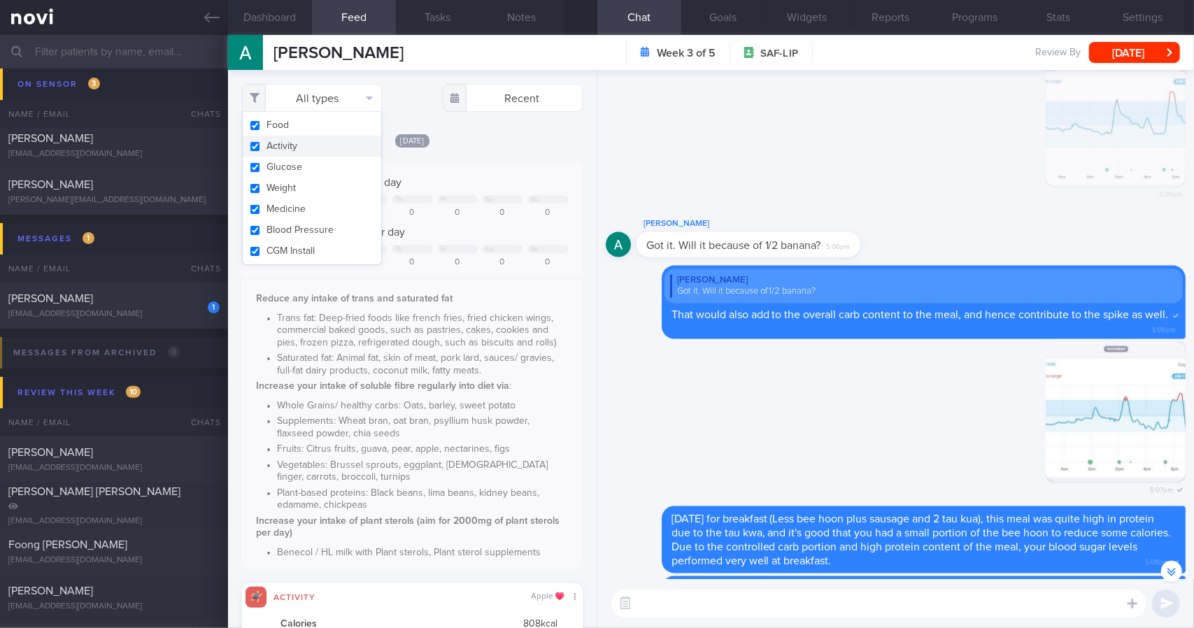
click at [317, 142] on button "Activity" at bounding box center [312, 146] width 139 height 21
checkbox input "false"
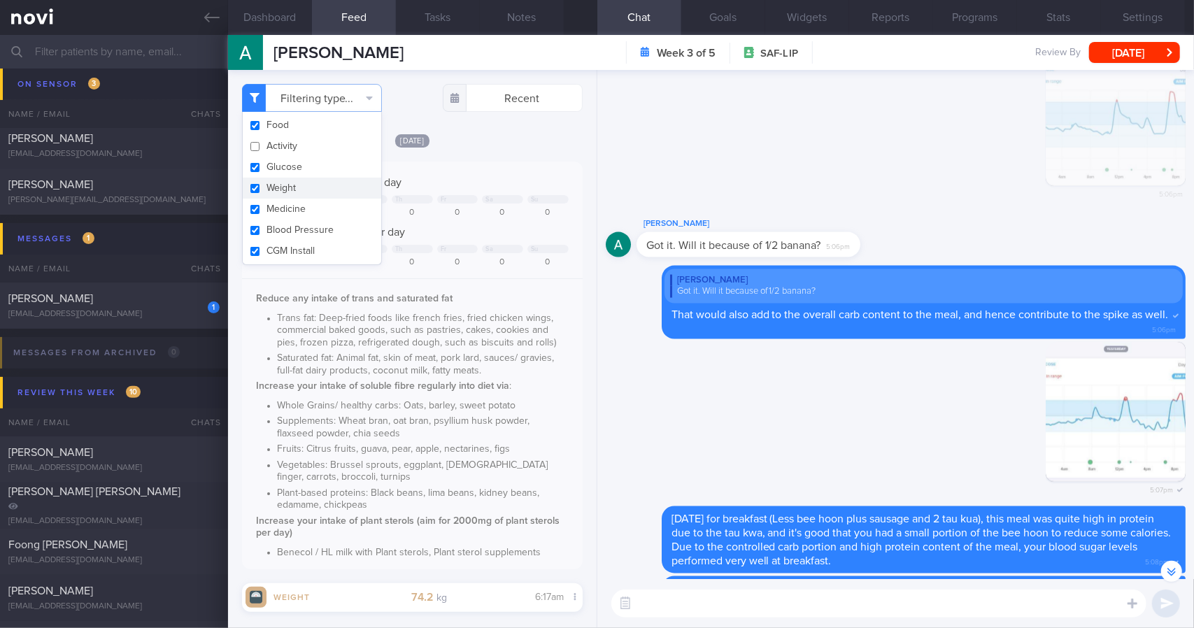
click at [308, 183] on button "Weight" at bounding box center [312, 188] width 139 height 21
checkbox input "false"
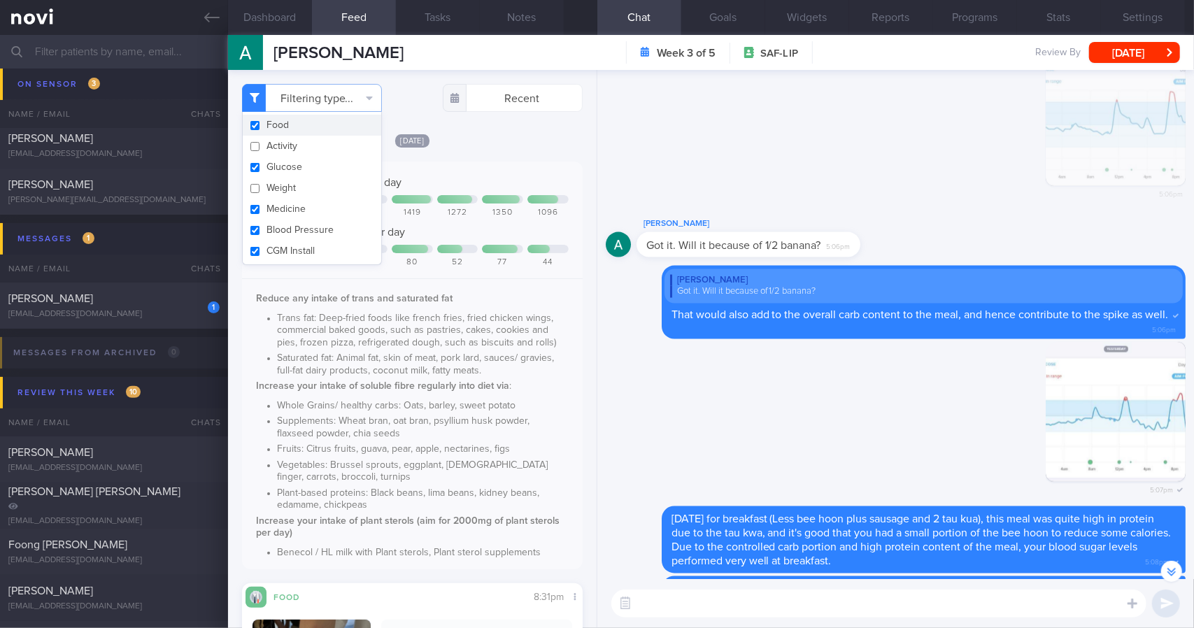
click at [483, 126] on div "Filtering type... Food Activity Glucose Weight Medicine Blood Pressure [MEDICAL…" at bounding box center [412, 349] width 369 height 558
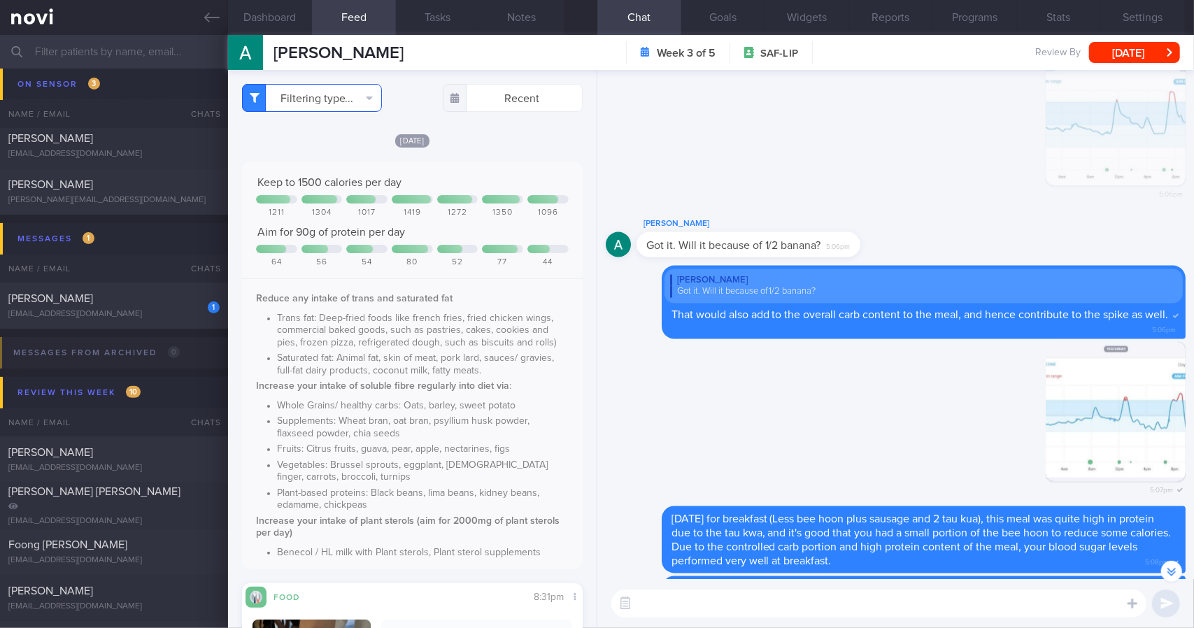
click at [340, 88] on button "Filtering type..." at bounding box center [312, 98] width 140 height 28
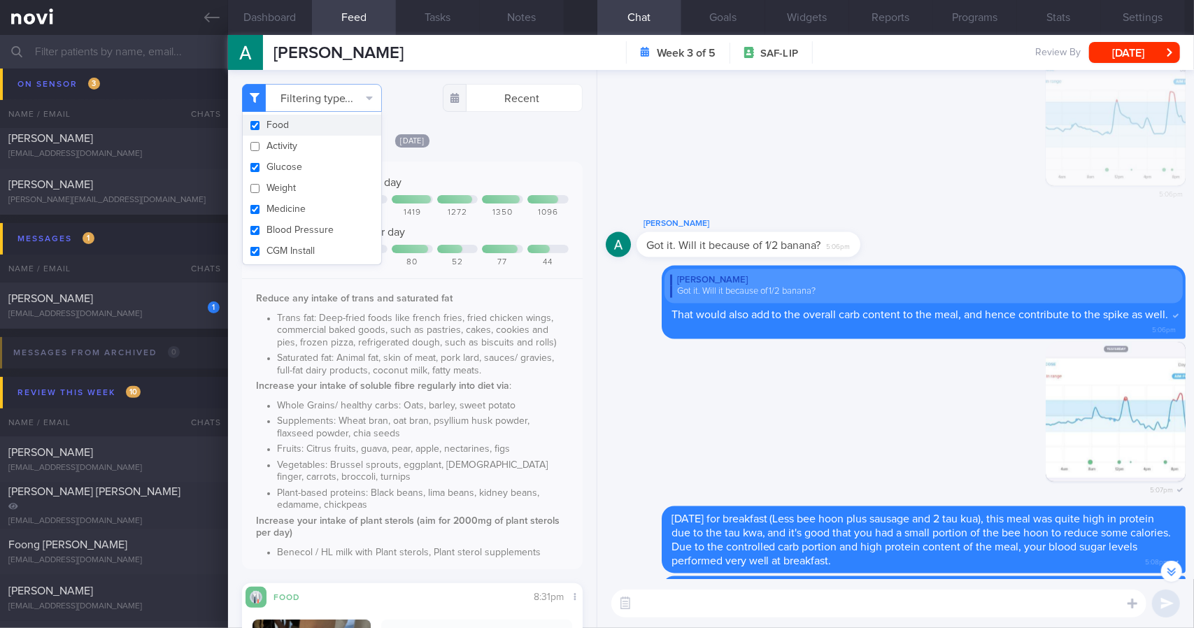
click at [288, 121] on button "Food" at bounding box center [312, 125] width 139 height 21
checkbox input "false"
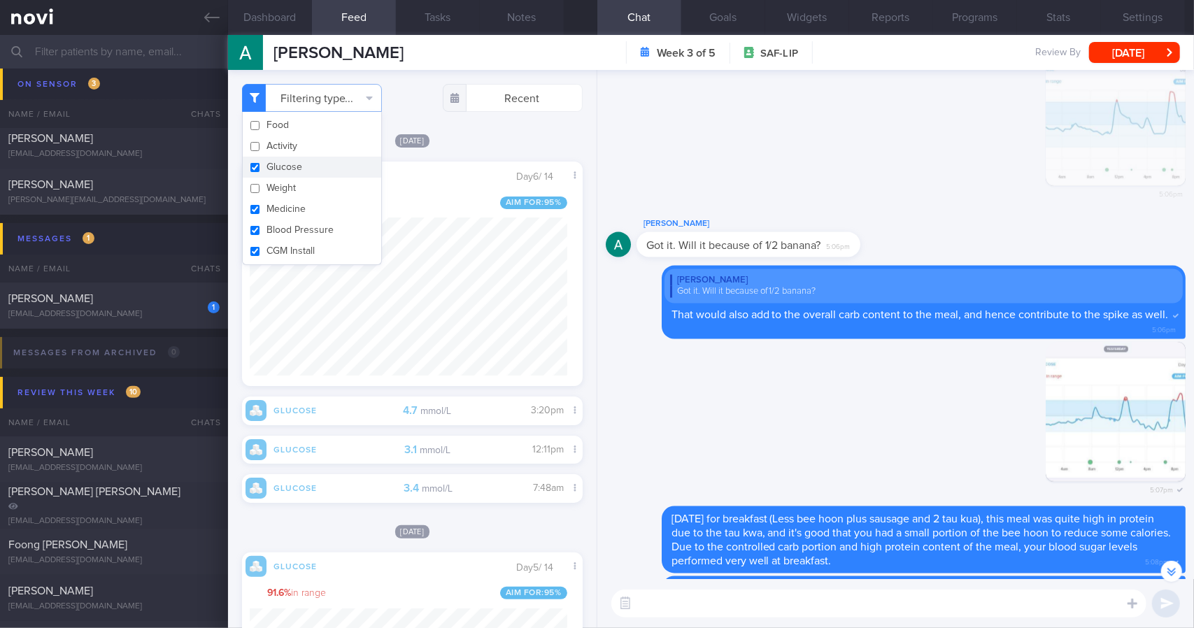
click at [491, 126] on div "Filtering type... Food Activity Glucose Weight Medicine Blood Pressure [MEDICAL…" at bounding box center [412, 349] width 369 height 558
click at [281, 20] on button "Dashboard" at bounding box center [270, 17] width 84 height 35
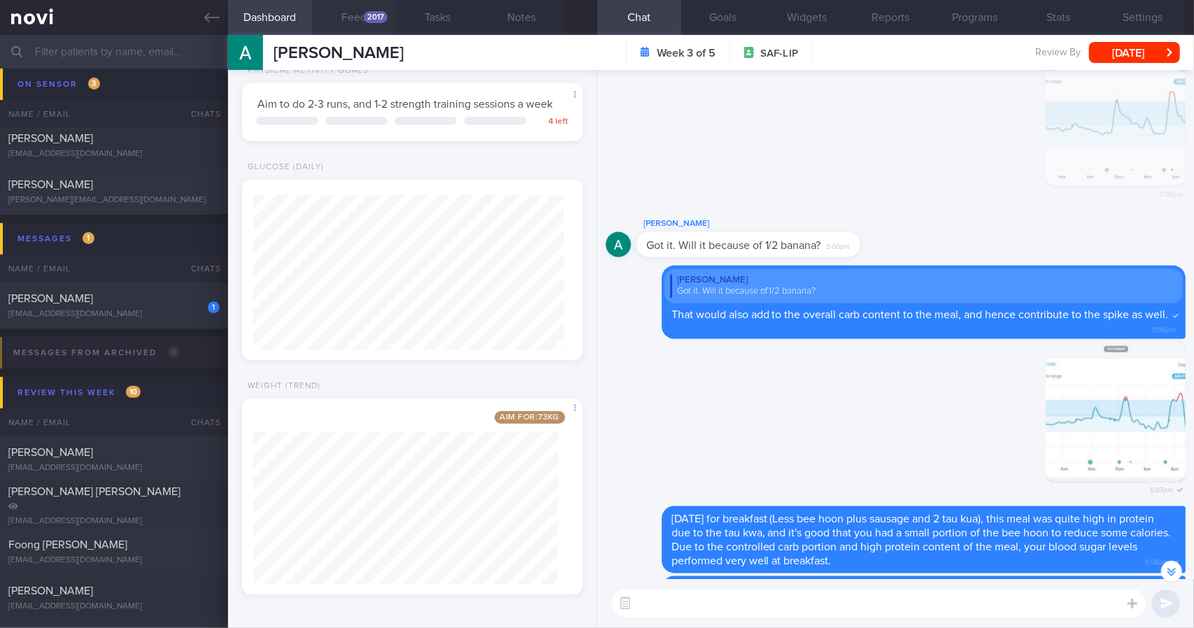
click at [374, 23] on button "Feed 2017" at bounding box center [354, 17] width 84 height 35
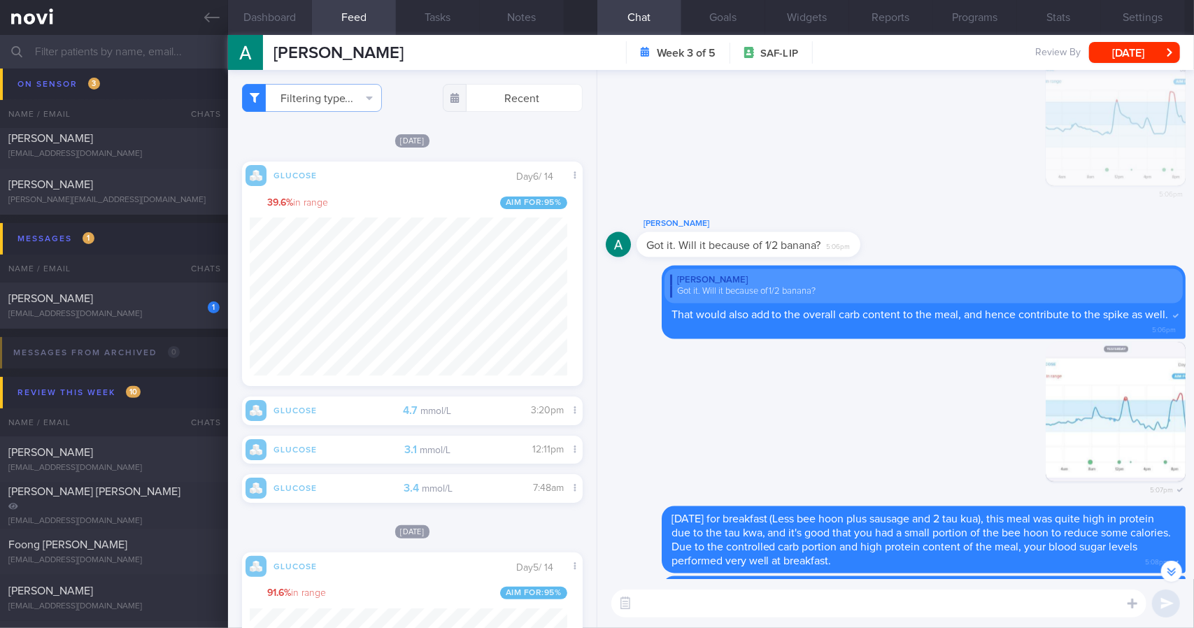
click at [296, 22] on button "Dashboard" at bounding box center [270, 17] width 84 height 35
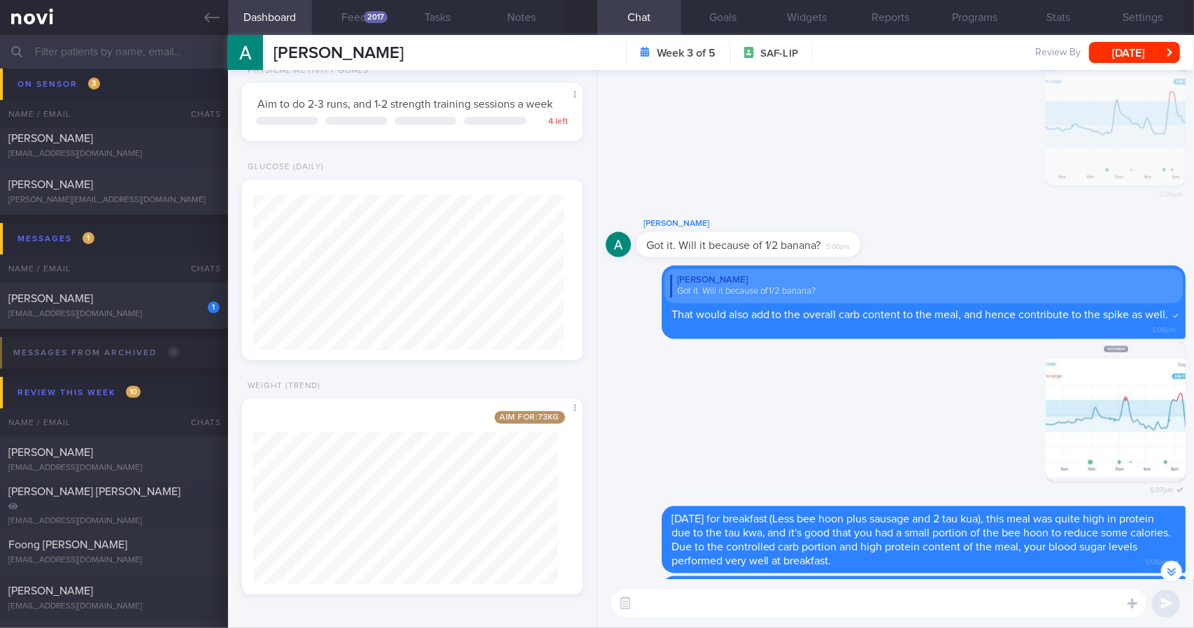
click at [698, 616] on textarea at bounding box center [879, 604] width 535 height 28
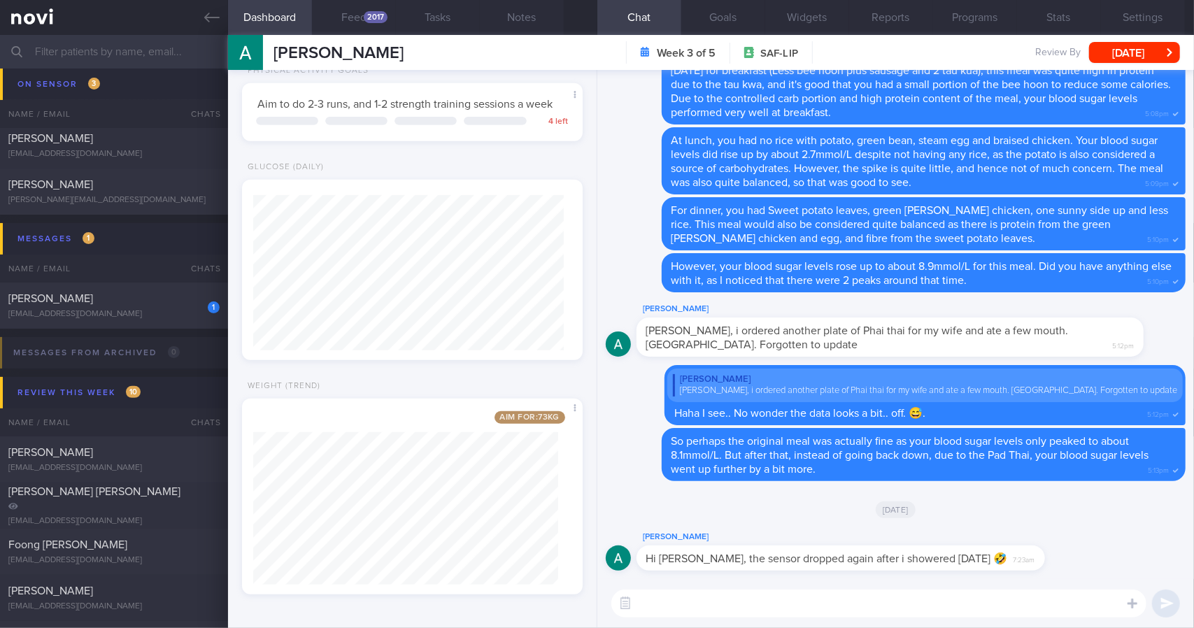
click at [760, 605] on textarea at bounding box center [879, 604] width 535 height 28
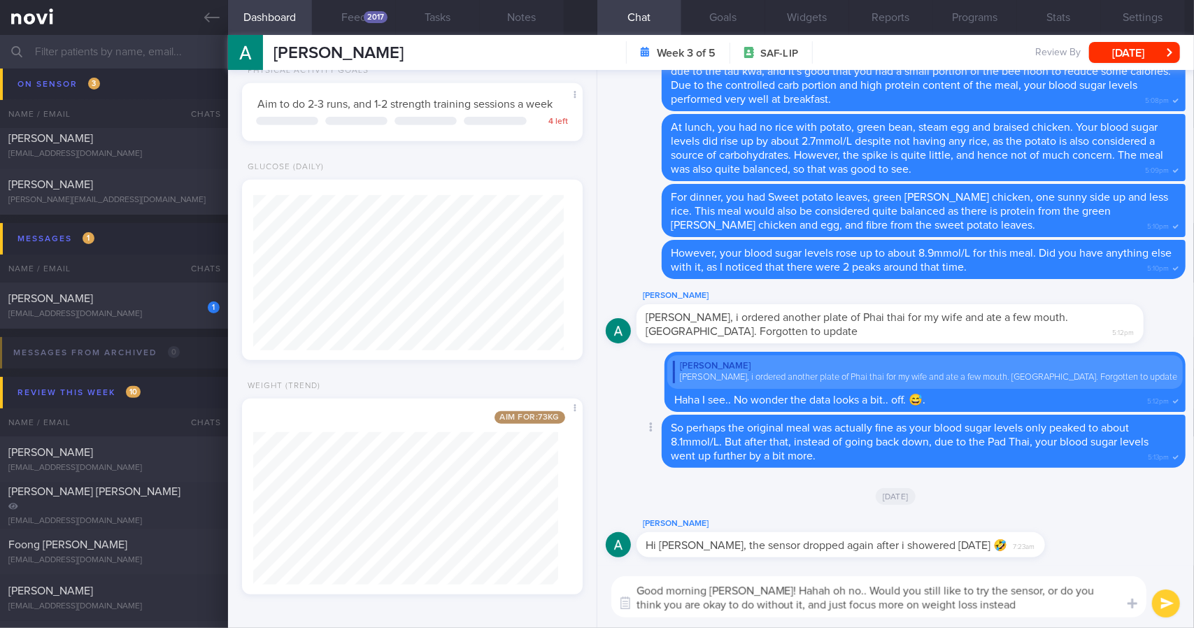
type textarea "Good morning [PERSON_NAME]! Hahah oh no.. Would you still like to try the senso…"
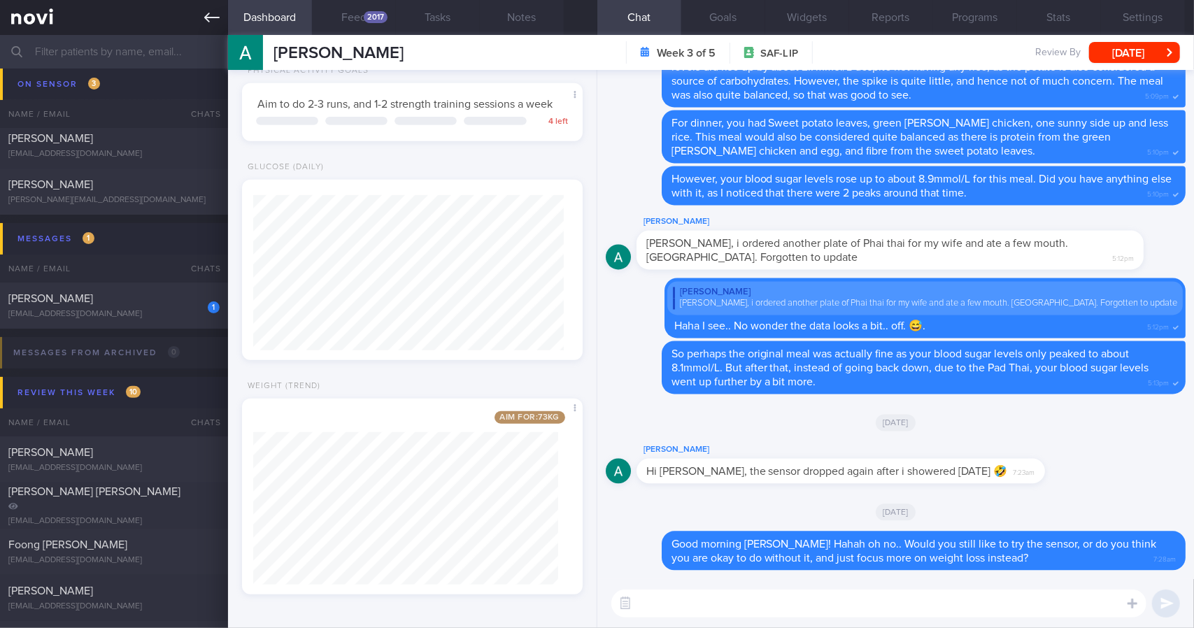
click at [212, 19] on icon at bounding box center [211, 17] width 15 height 15
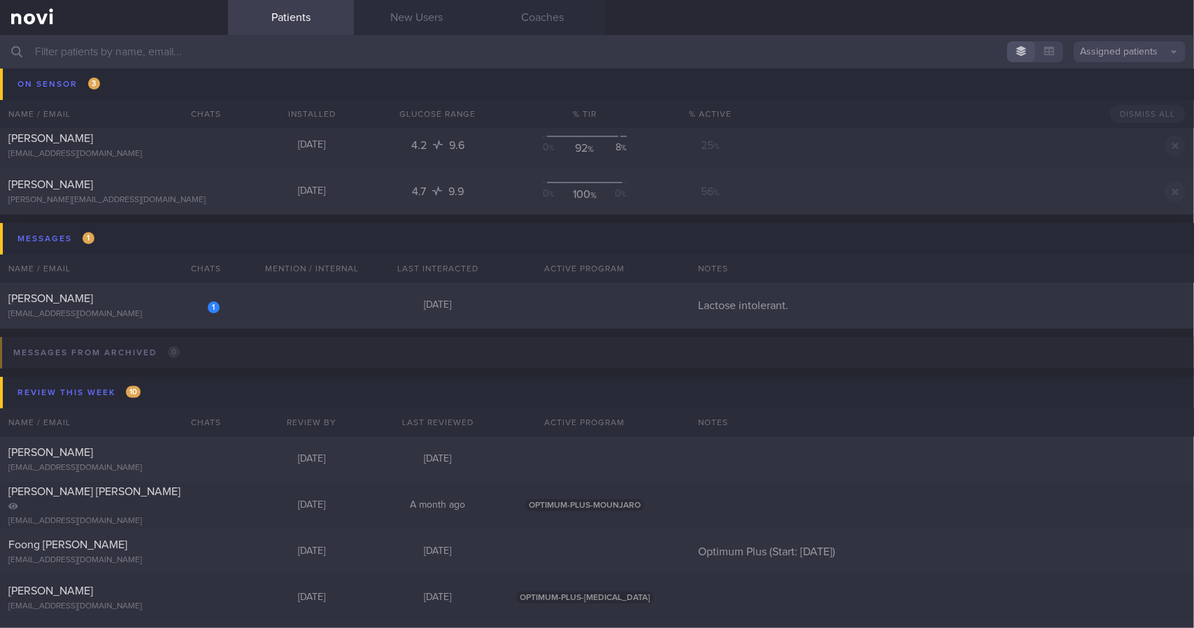
click at [176, 311] on div "[EMAIL_ADDRESS][DOMAIN_NAME]" at bounding box center [113, 314] width 211 height 10
select select "7"
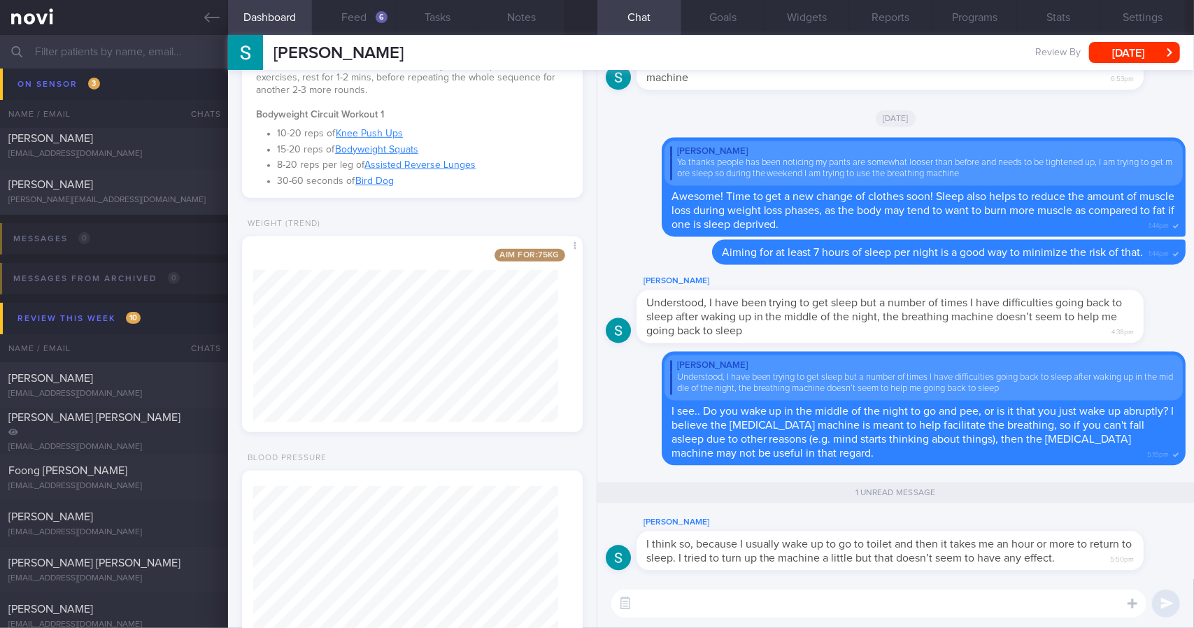
scroll to position [623, 0]
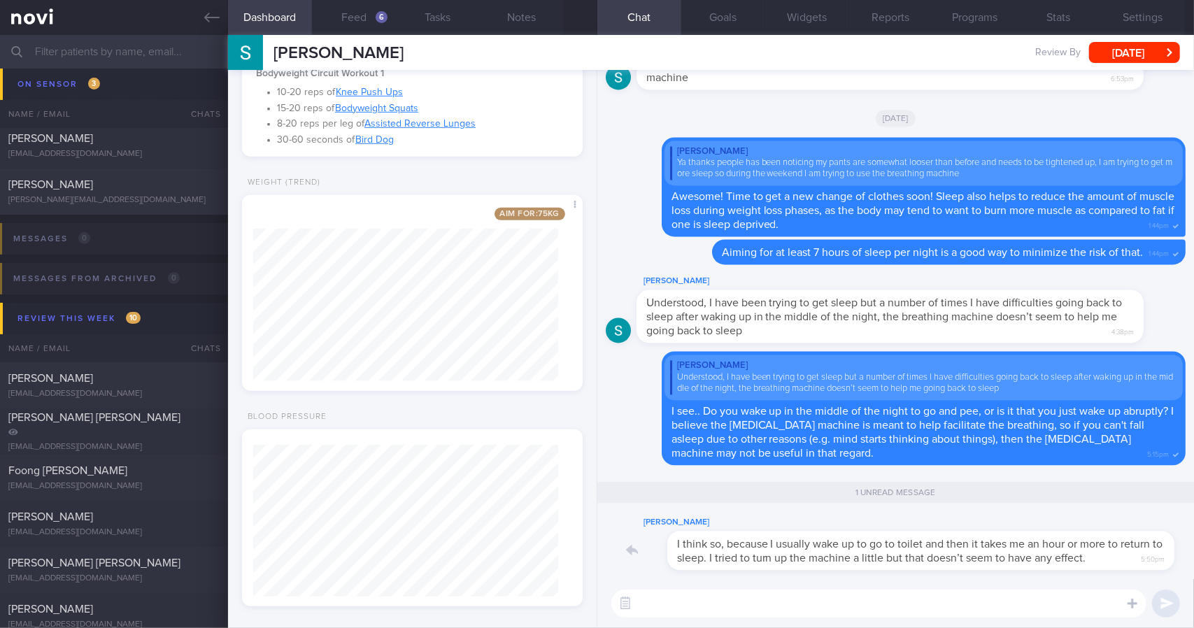
drag, startPoint x: 1073, startPoint y: 556, endPoint x: 1156, endPoint y: 555, distance: 82.6
click at [1152, 555] on div "[PERSON_NAME] I think so, because I usually wake up to go to toilet and then it…" at bounding box center [911, 543] width 549 height 56
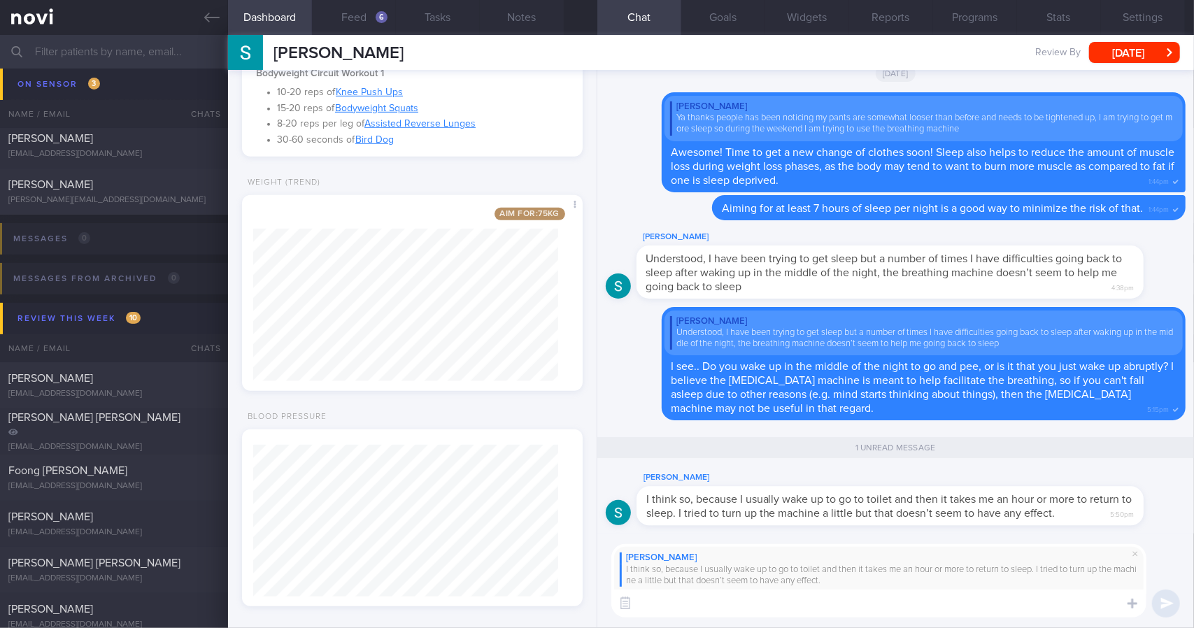
click at [1004, 600] on textarea at bounding box center [879, 604] width 535 height 28
click at [884, 623] on div "[PERSON_NAME] I think so, because I usually wake up to go to toilet and then it…" at bounding box center [896, 581] width 597 height 94
click at [896, 609] on textarea "If you are going to the toielt" at bounding box center [879, 604] width 535 height 28
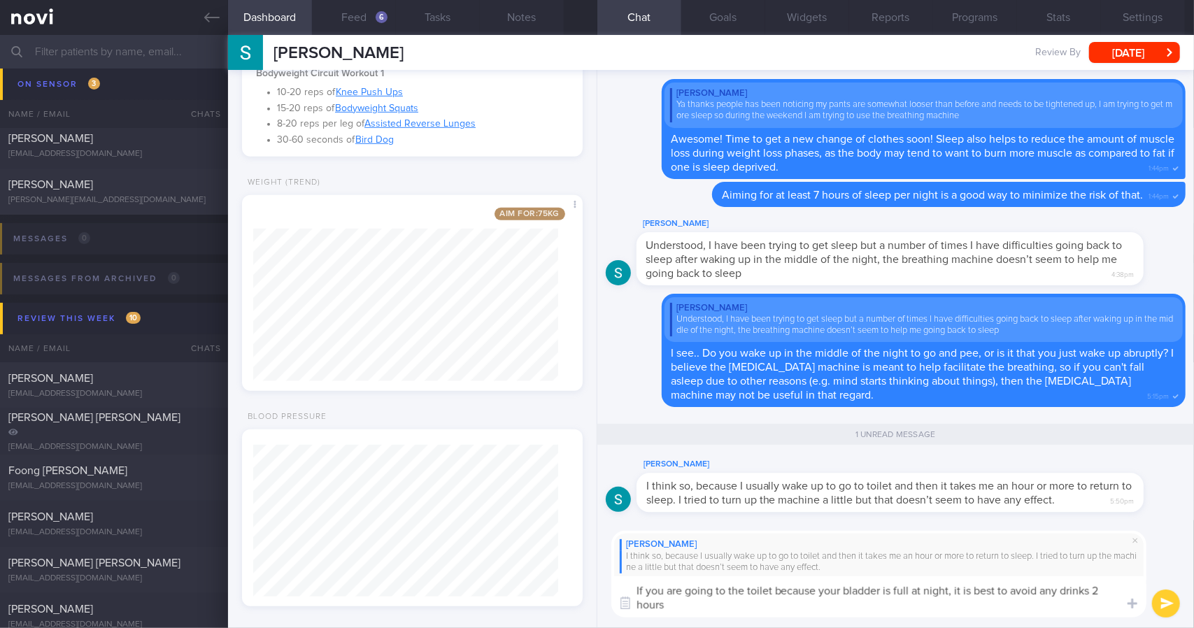
scroll to position [0, 0]
type textarea "If you are going to the toilet because your bladder is full at night, it is bes…"
click at [882, 608] on textarea "If you are going to the toilet because your bladder is full at night, it is bes…" at bounding box center [879, 597] width 535 height 41
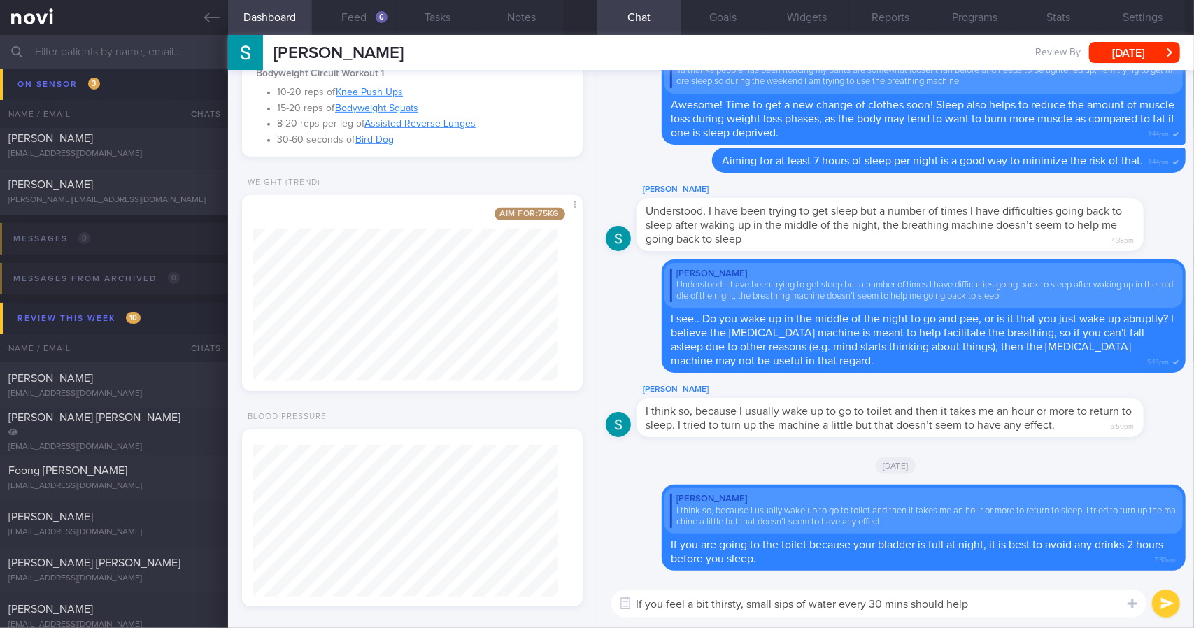
type textarea "If you feel a bit thirsty, small sips of water every 30 mins should help."
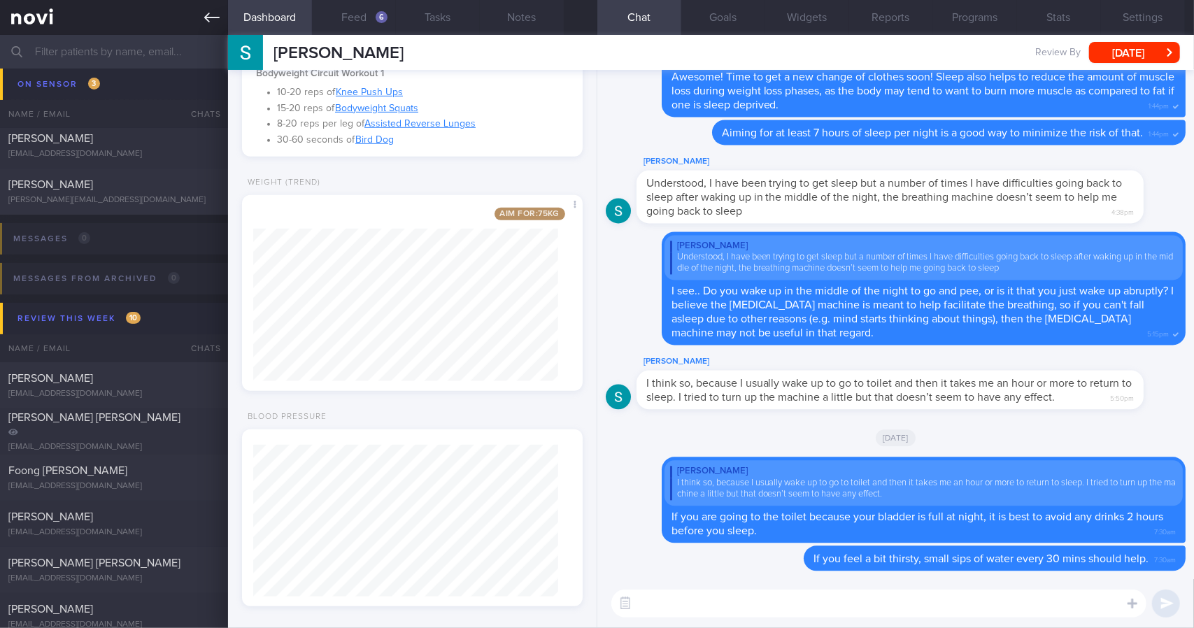
click at [200, 15] on link at bounding box center [114, 17] width 228 height 35
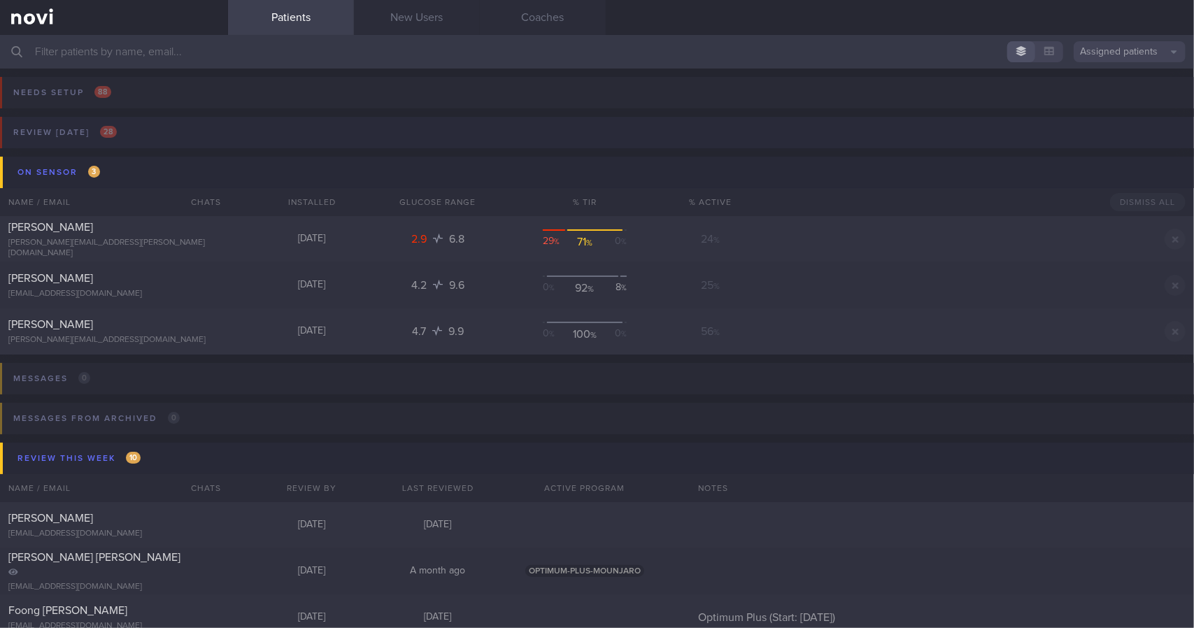
click at [125, 134] on button "Review [DATE] 28" at bounding box center [595, 137] width 1199 height 40
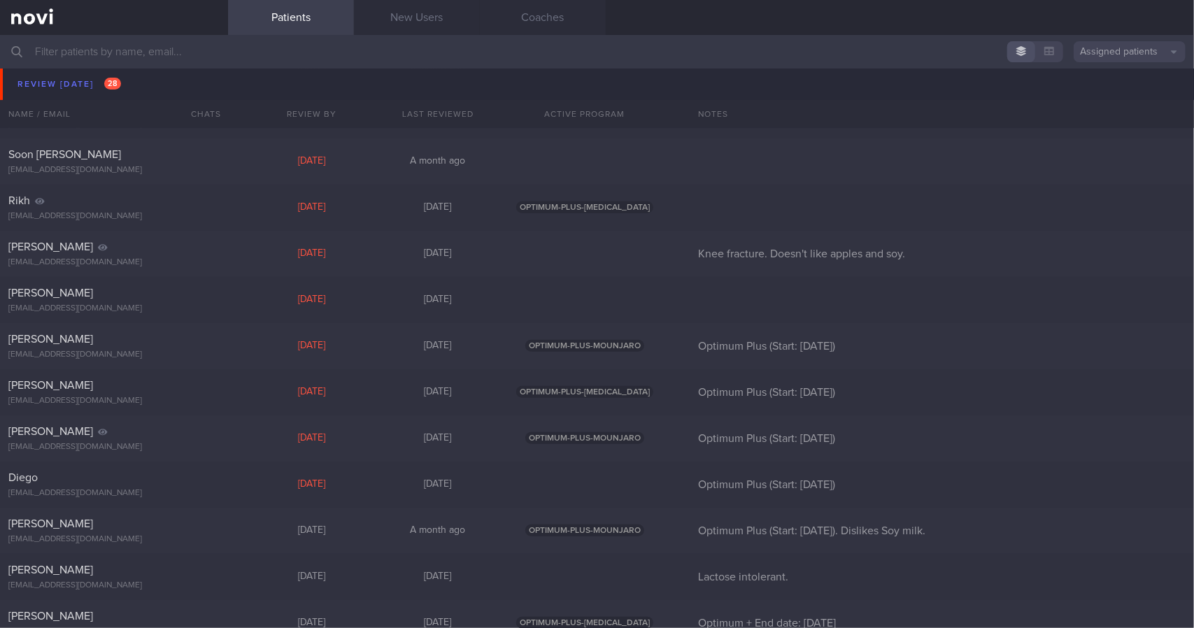
scroll to position [490, 0]
